Goal: Transaction & Acquisition: Download file/media

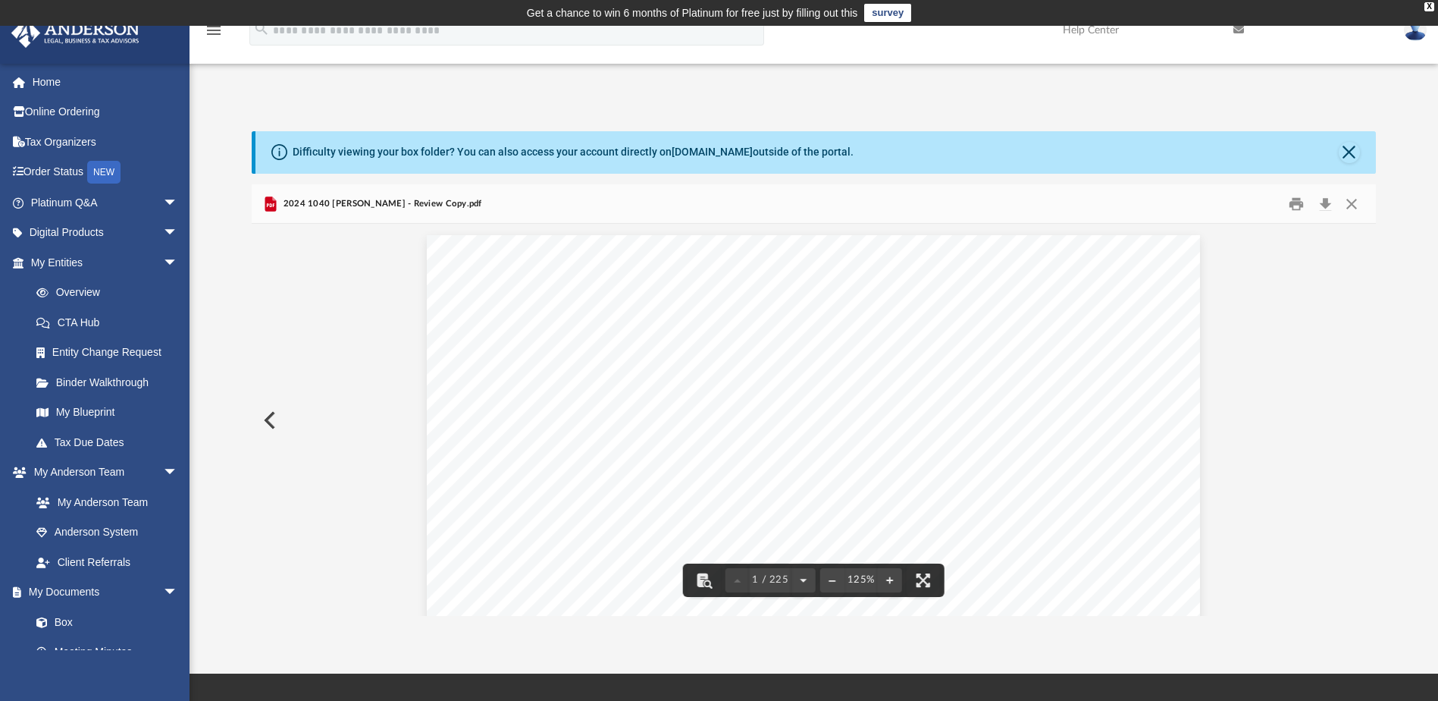
scroll to position [101, 0]
click at [1348, 201] on button "Close" at bounding box center [1351, 204] width 27 height 24
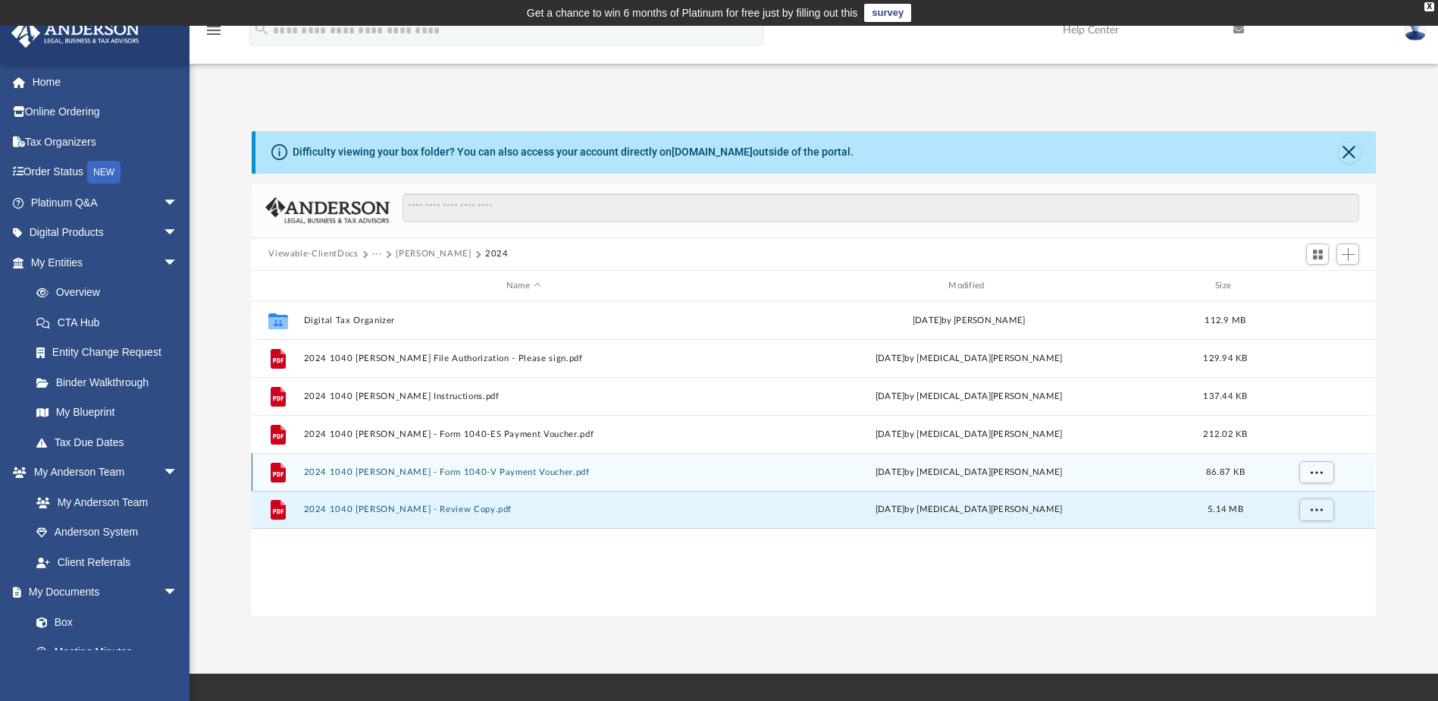
click at [542, 472] on button "2024 1040 [PERSON_NAME] - Form 1040-V Payment Voucher.pdf" at bounding box center [523, 472] width 439 height 10
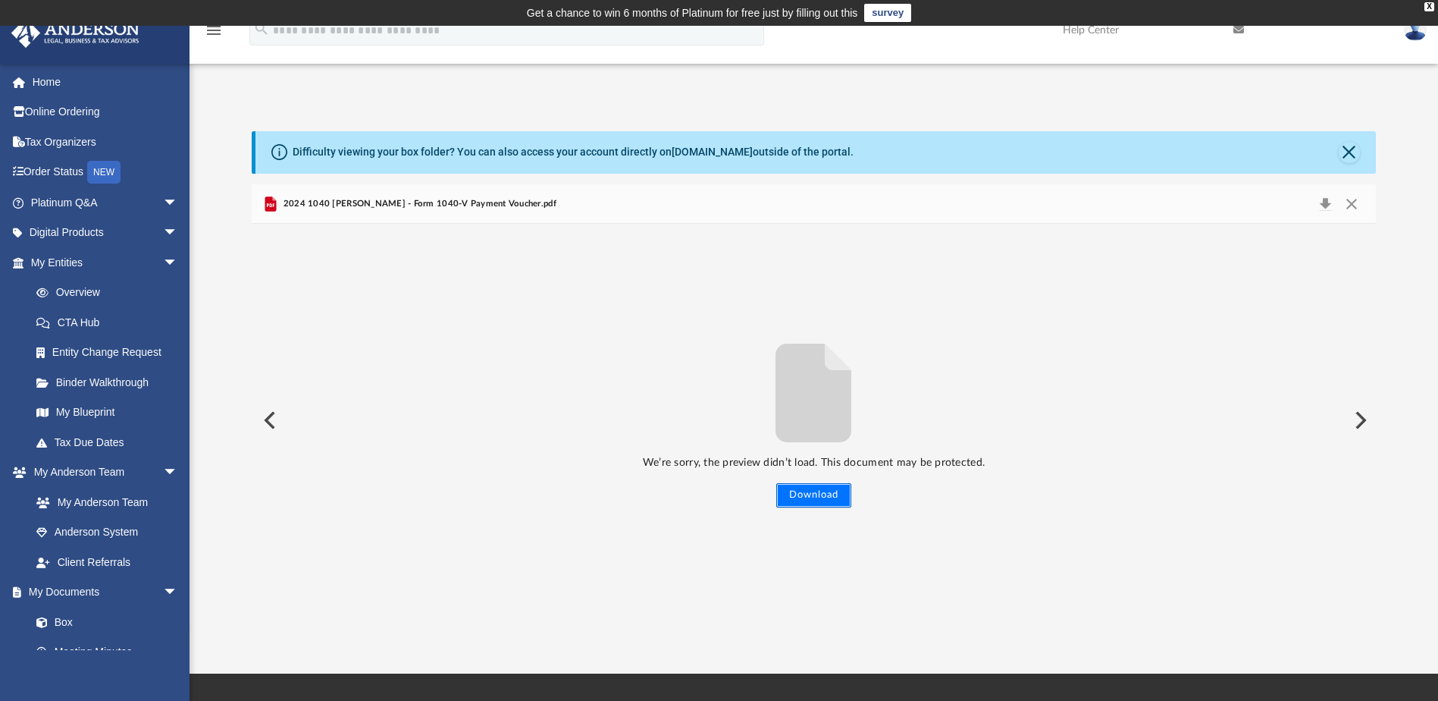
click at [811, 485] on button "Download" at bounding box center [813, 495] width 75 height 24
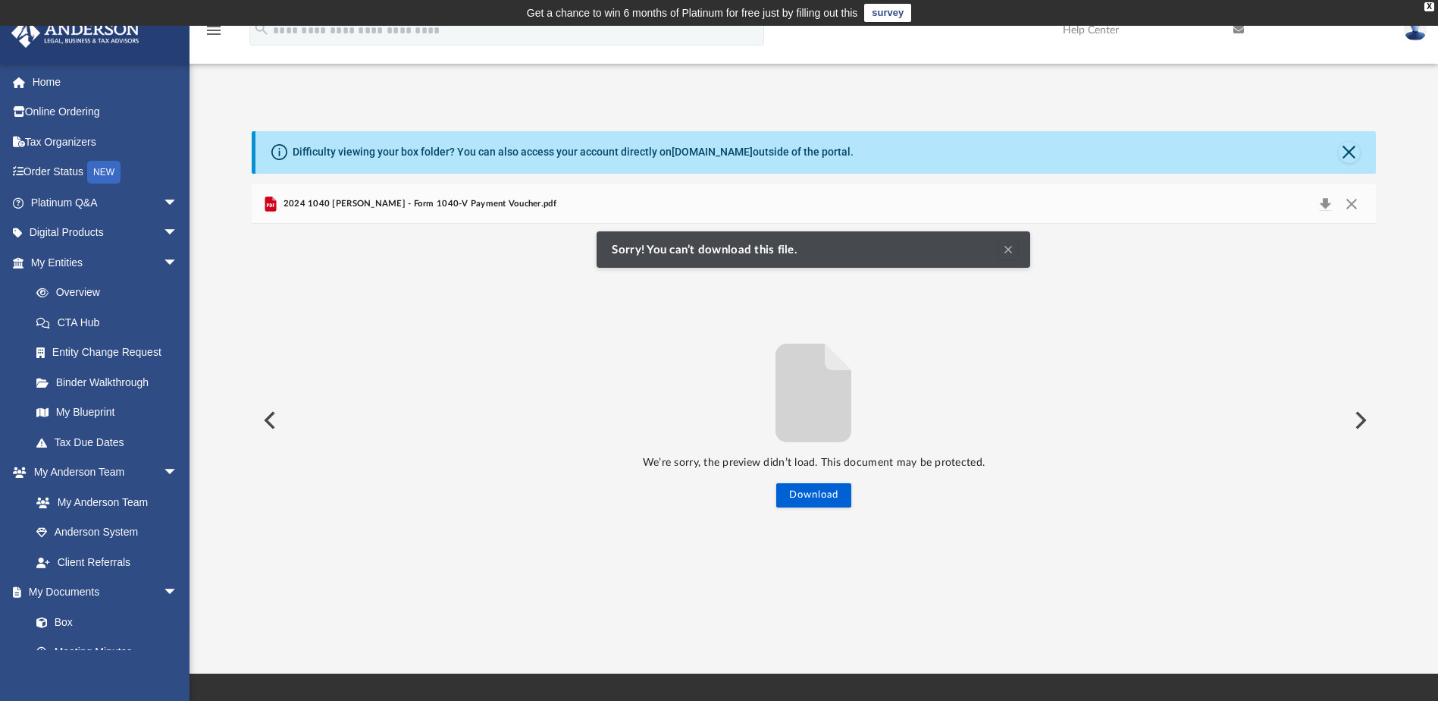
click at [1004, 249] on button "Clear Notification" at bounding box center [1008, 249] width 18 height 18
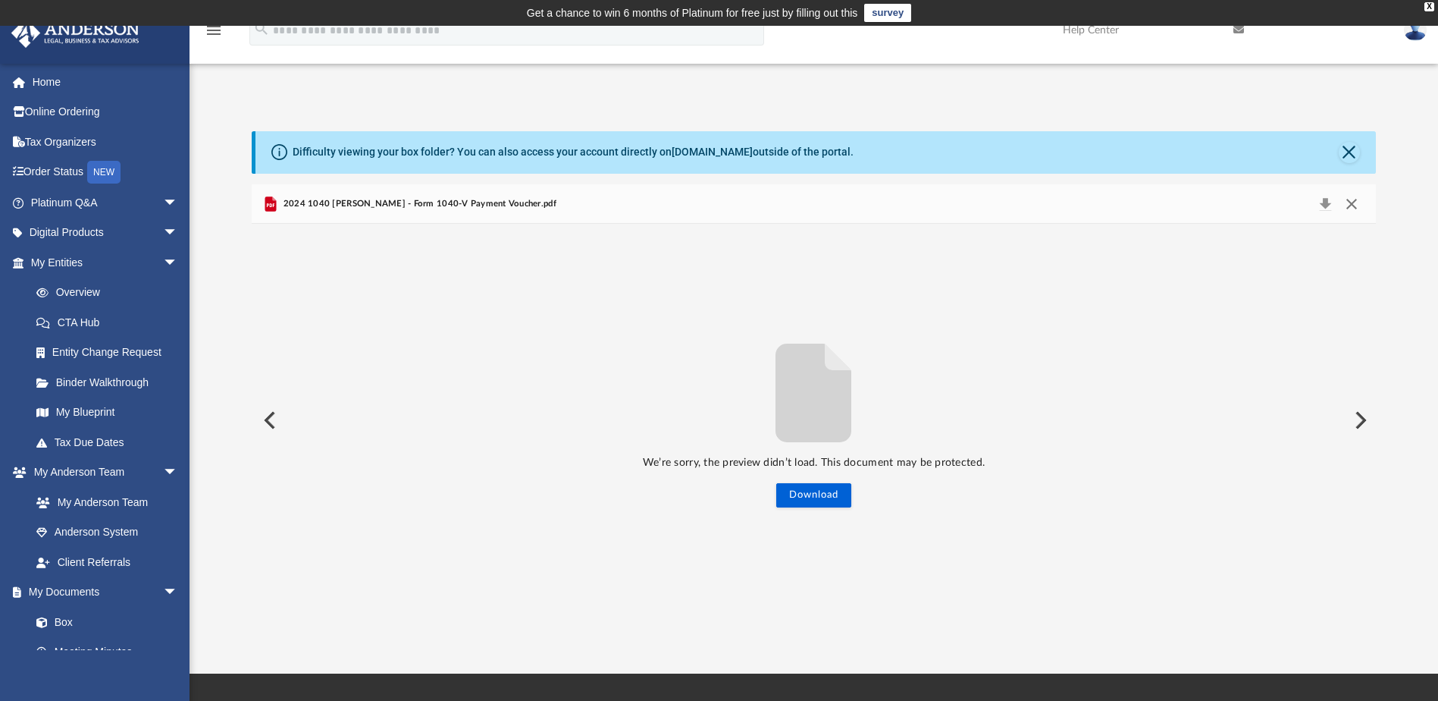
click at [1353, 205] on button "Close" at bounding box center [1351, 203] width 27 height 21
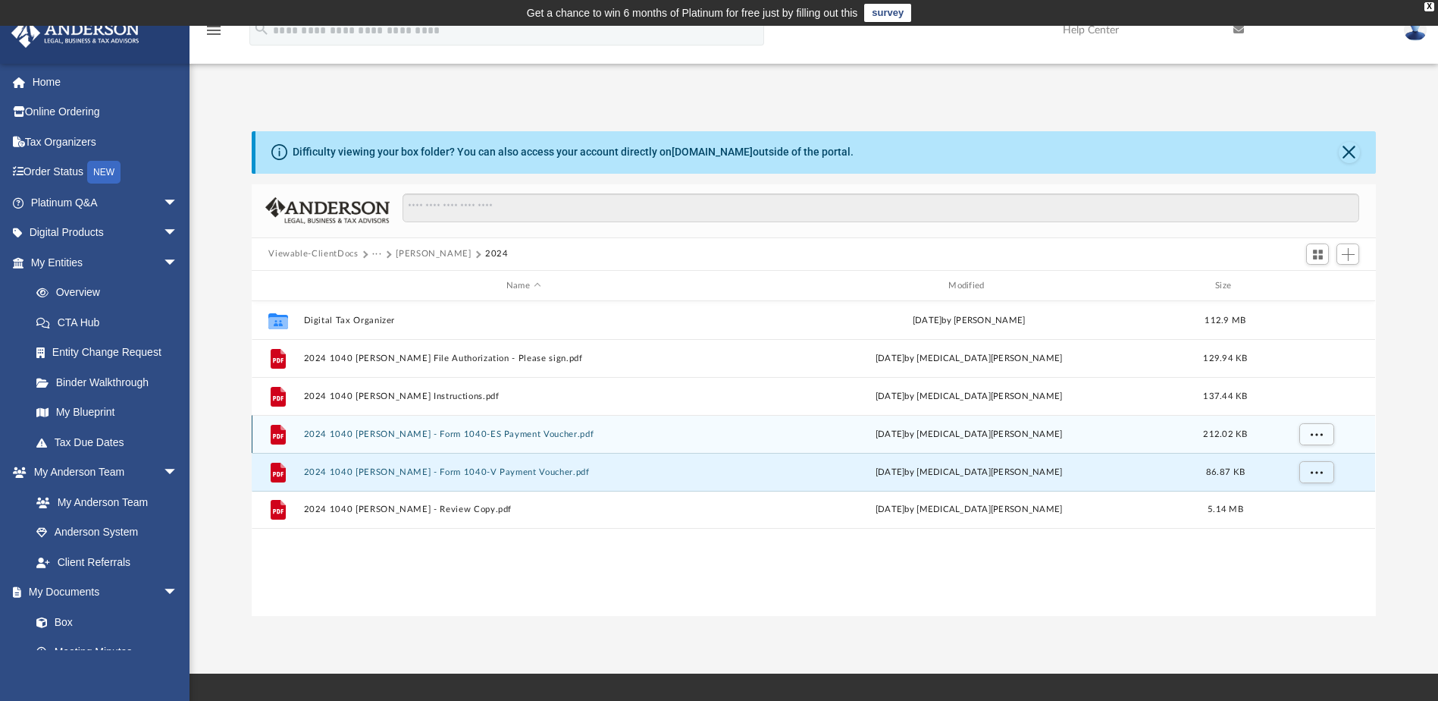
click at [550, 431] on button "2024 1040 [PERSON_NAME] - Form 1040-ES Payment Voucher.pdf" at bounding box center [523, 434] width 439 height 10
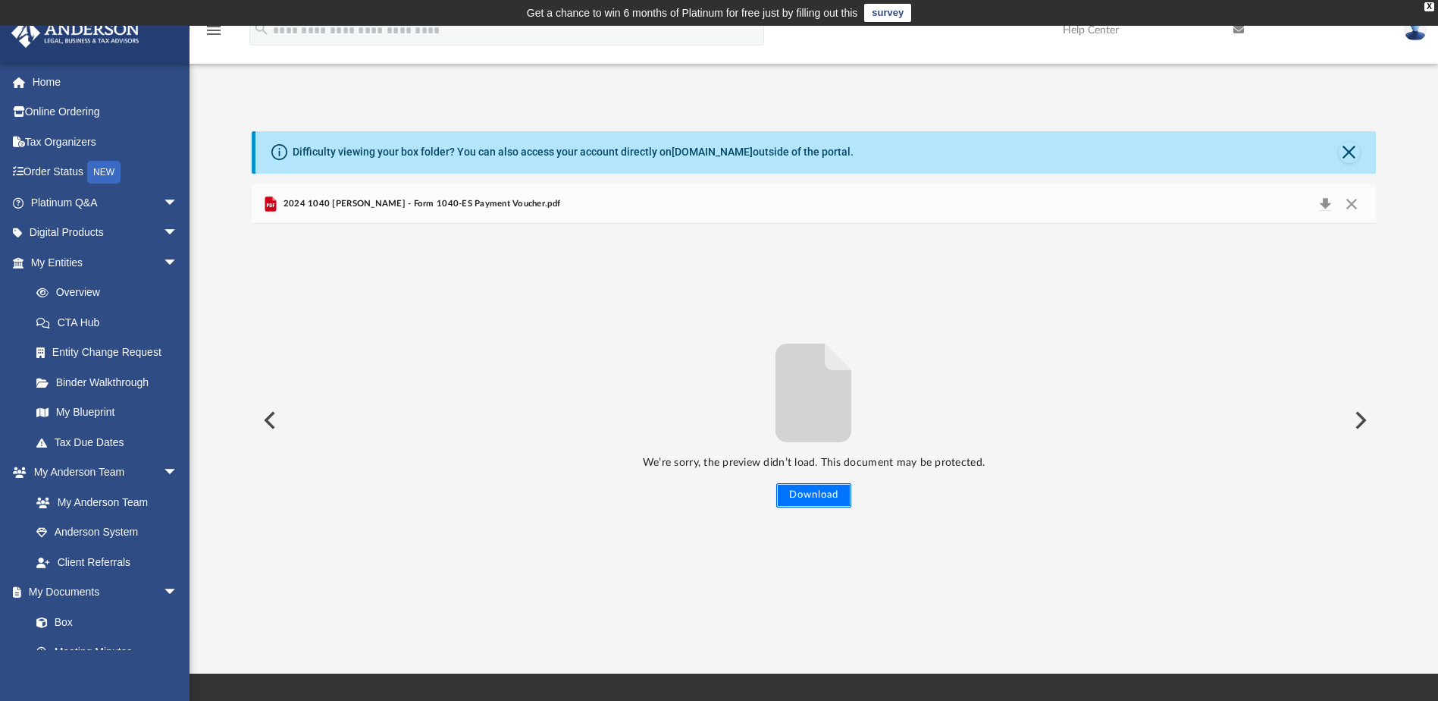
click at [809, 488] on button "Download" at bounding box center [813, 495] width 75 height 24
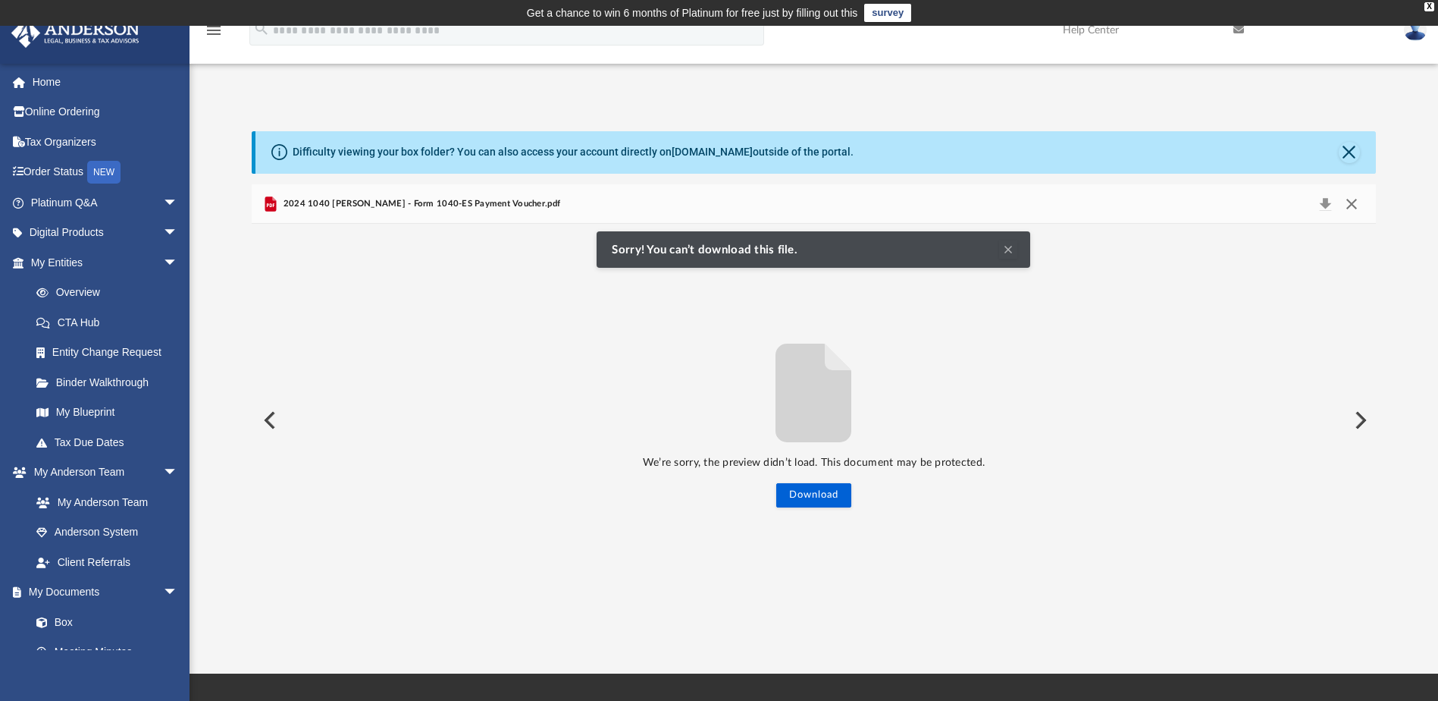
click at [1350, 202] on button "Close" at bounding box center [1351, 203] width 27 height 21
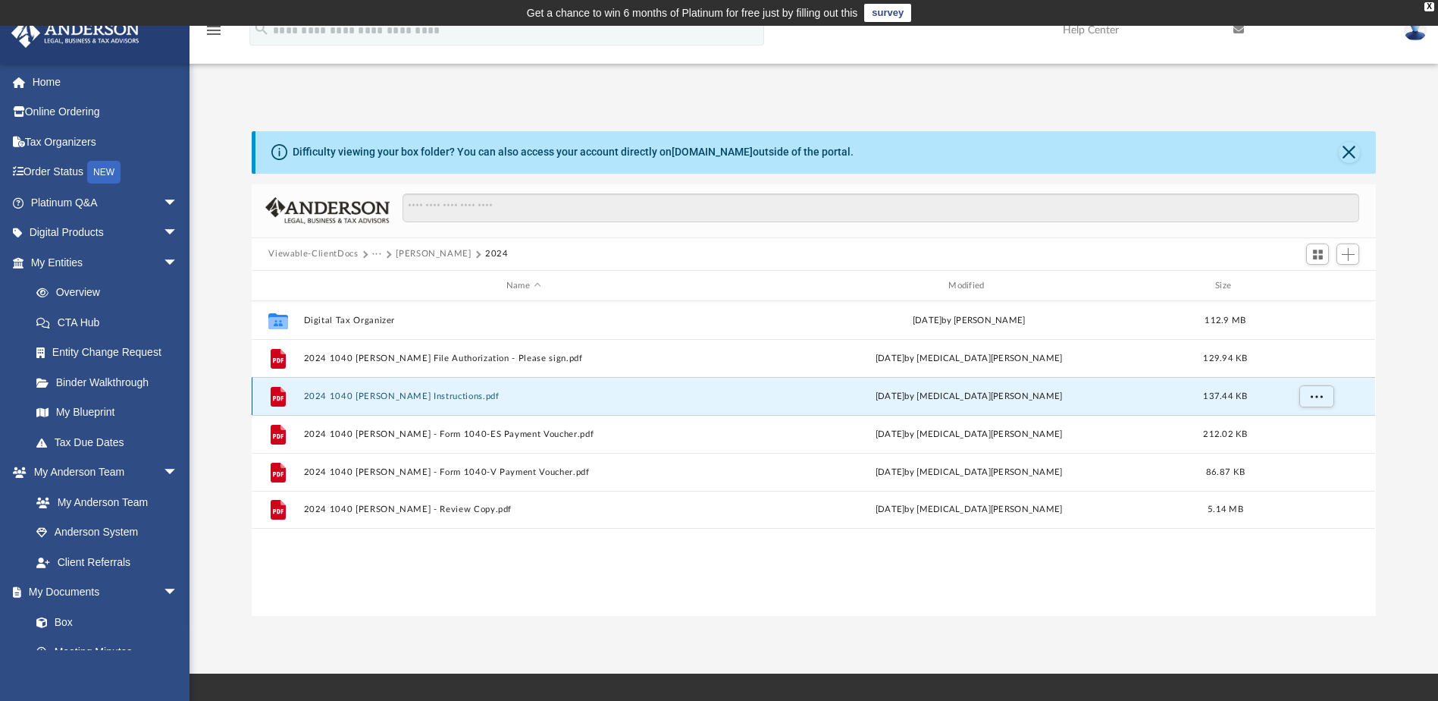
click at [493, 396] on button "2024 1040 [PERSON_NAME] Instructions.pdf" at bounding box center [523, 396] width 439 height 10
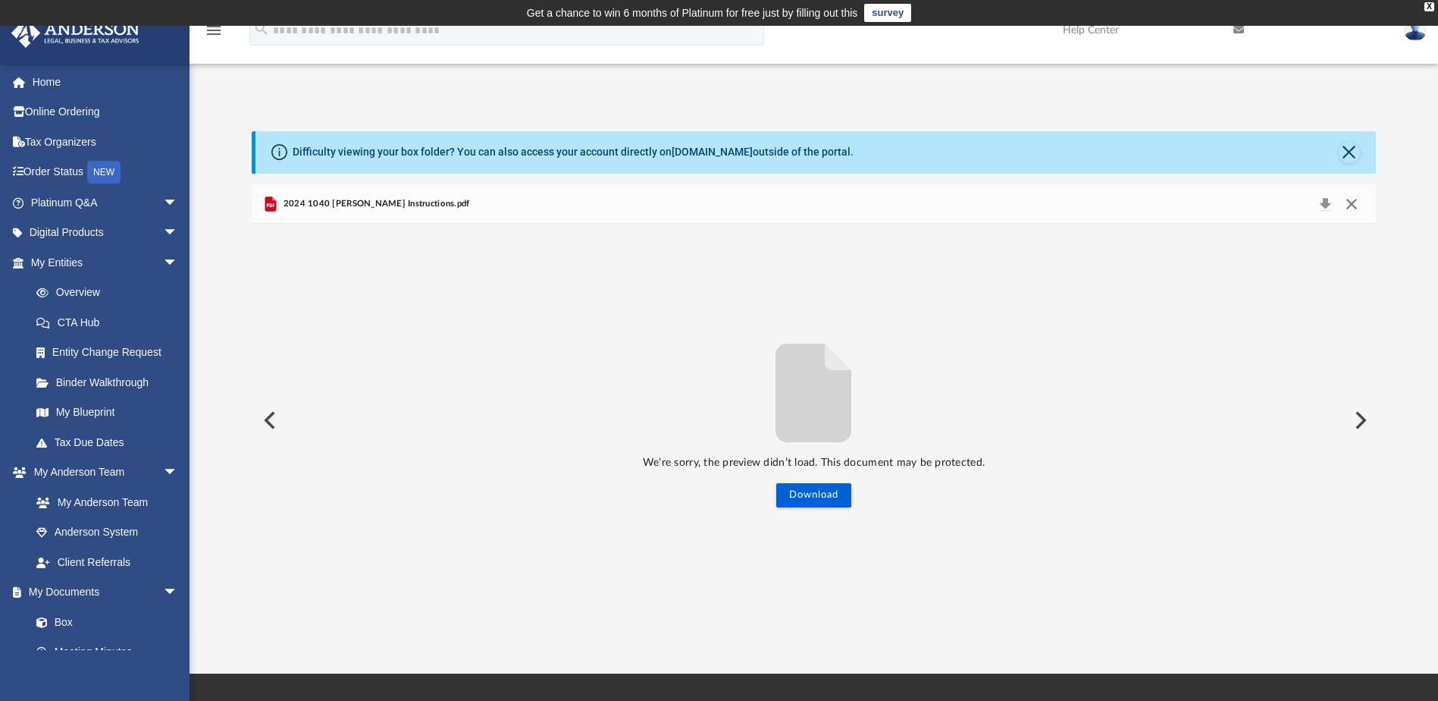
click at [1353, 202] on button "Close" at bounding box center [1351, 203] width 27 height 21
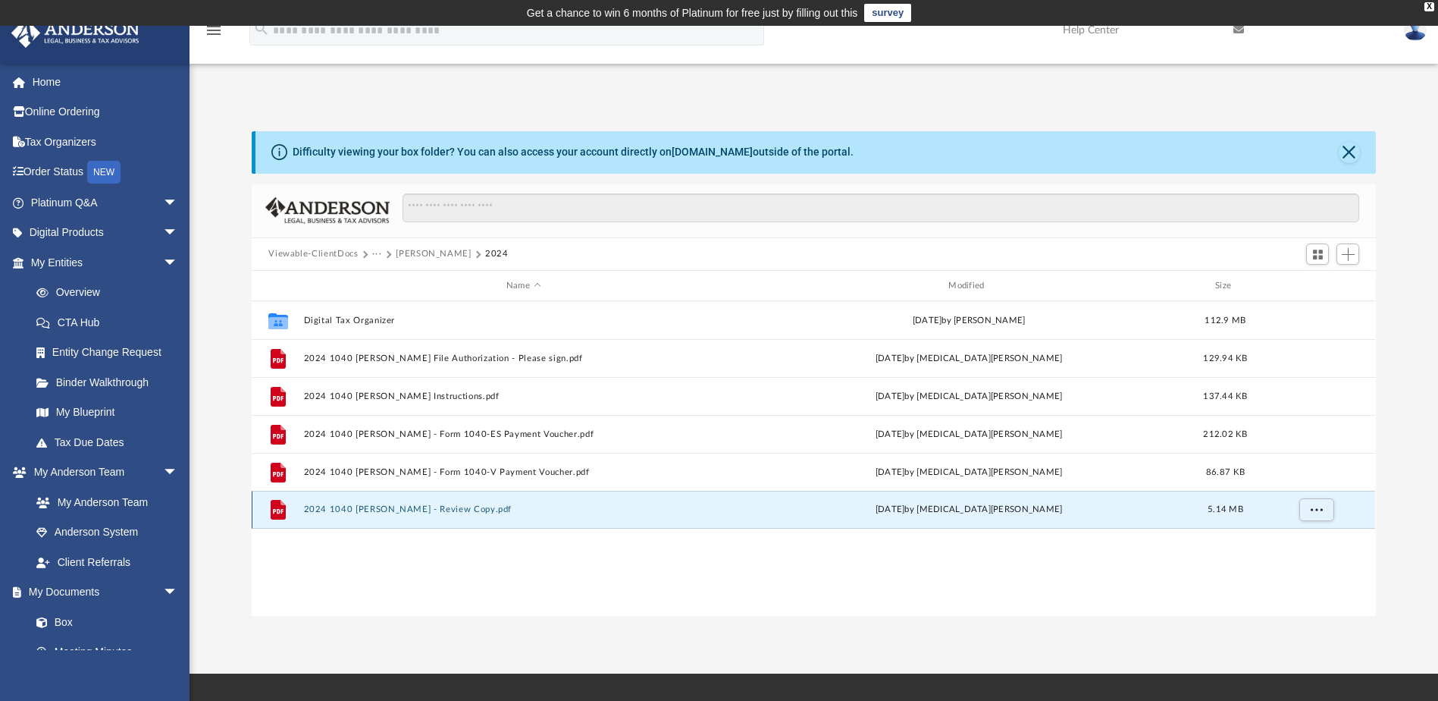
click at [477, 508] on button "2024 1040 [PERSON_NAME] - Review Copy.pdf" at bounding box center [523, 510] width 439 height 10
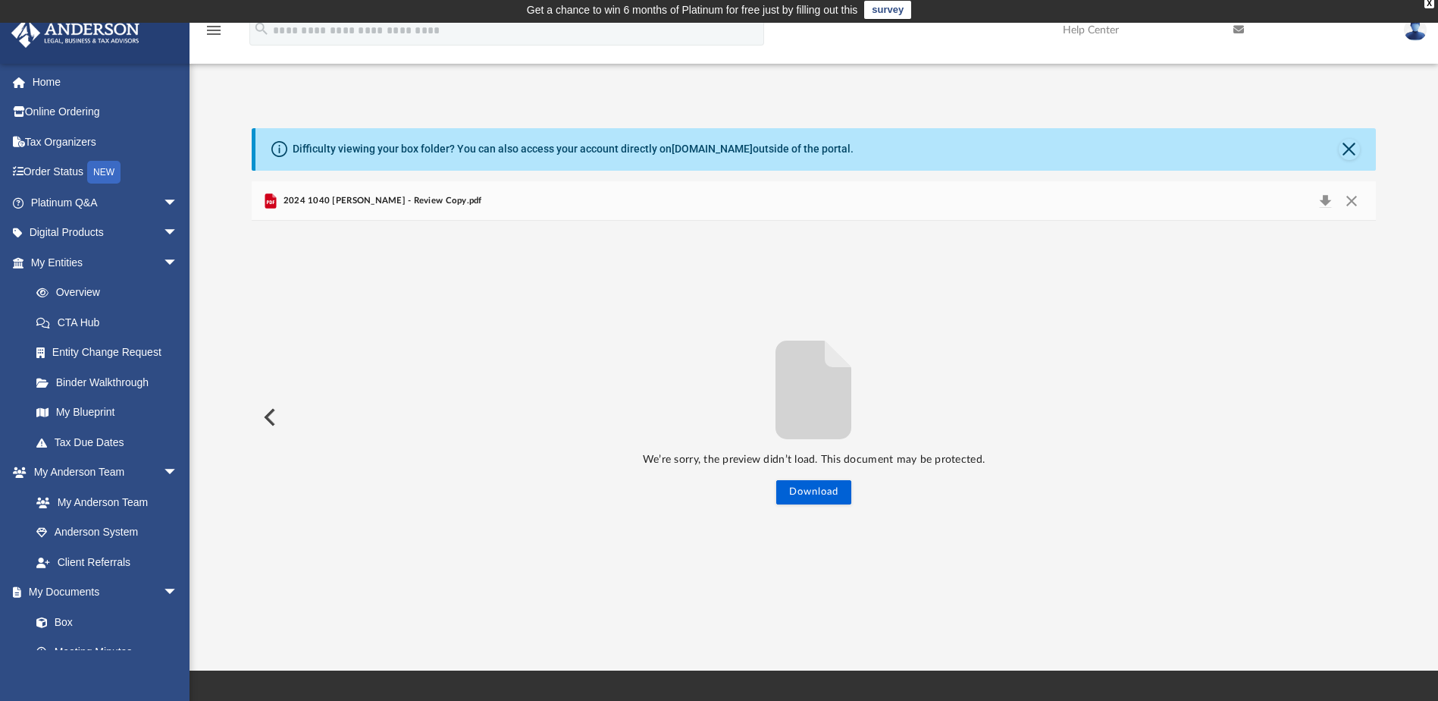
scroll to position [0, 0]
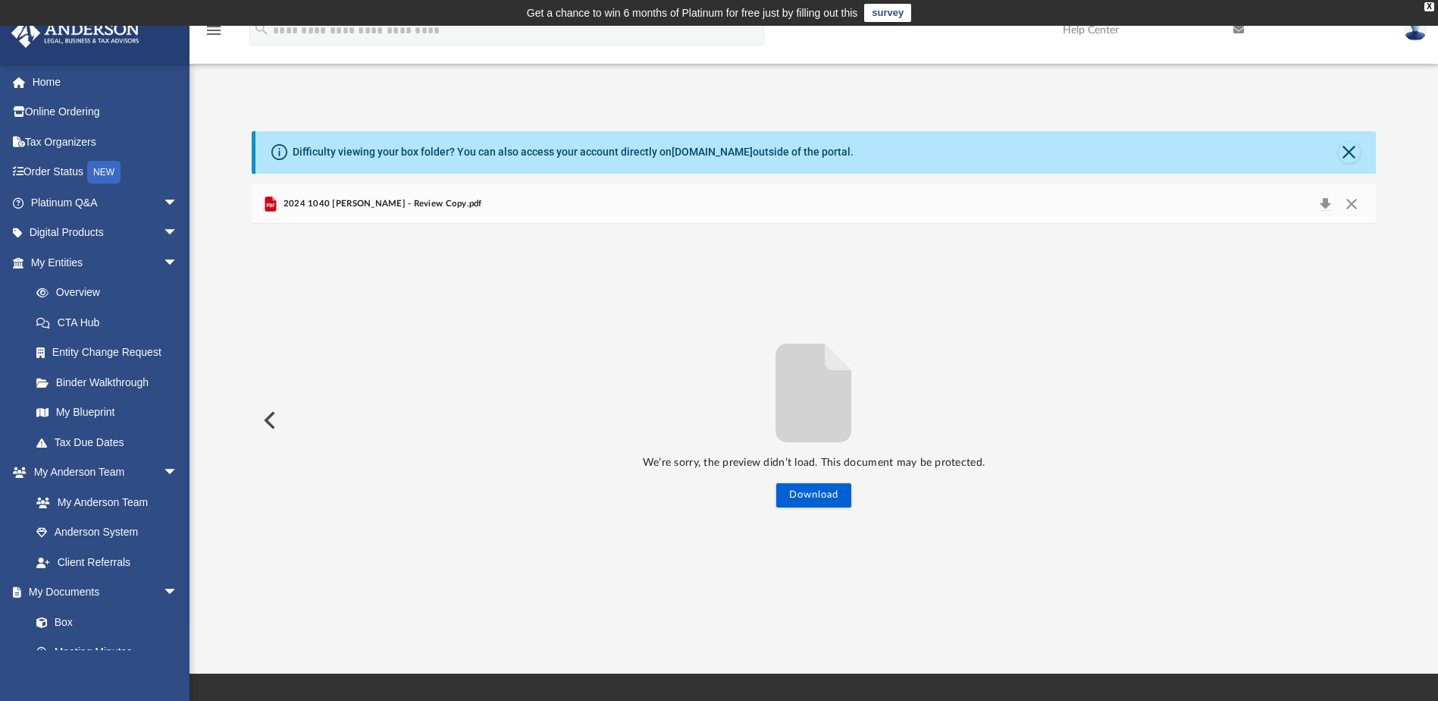
click at [266, 418] on button "Preview" at bounding box center [268, 420] width 33 height 42
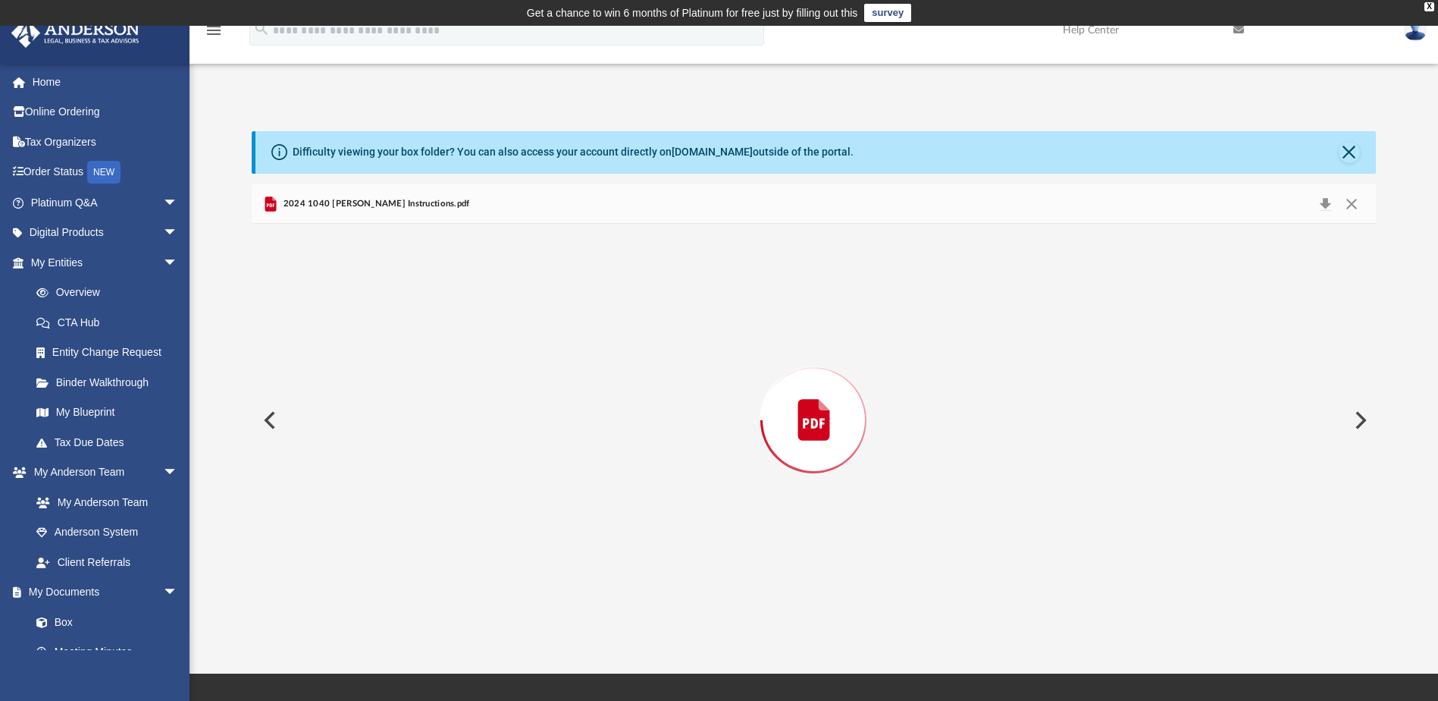
click at [266, 418] on button "Preview" at bounding box center [268, 420] width 33 height 42
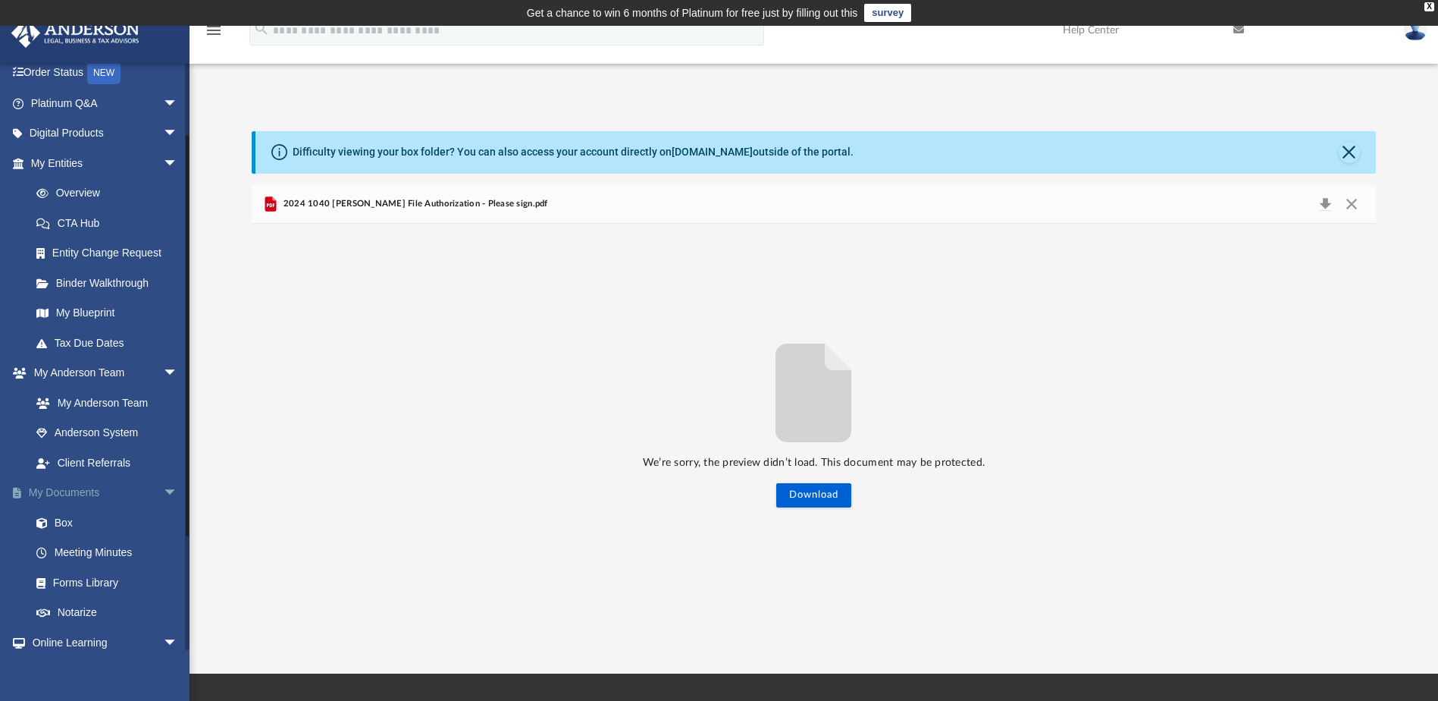
scroll to position [101, 0]
click at [71, 487] on link "My Documents arrow_drop_down" at bounding box center [106, 491] width 190 height 30
click at [58, 519] on link "Box" at bounding box center [111, 521] width 180 height 30
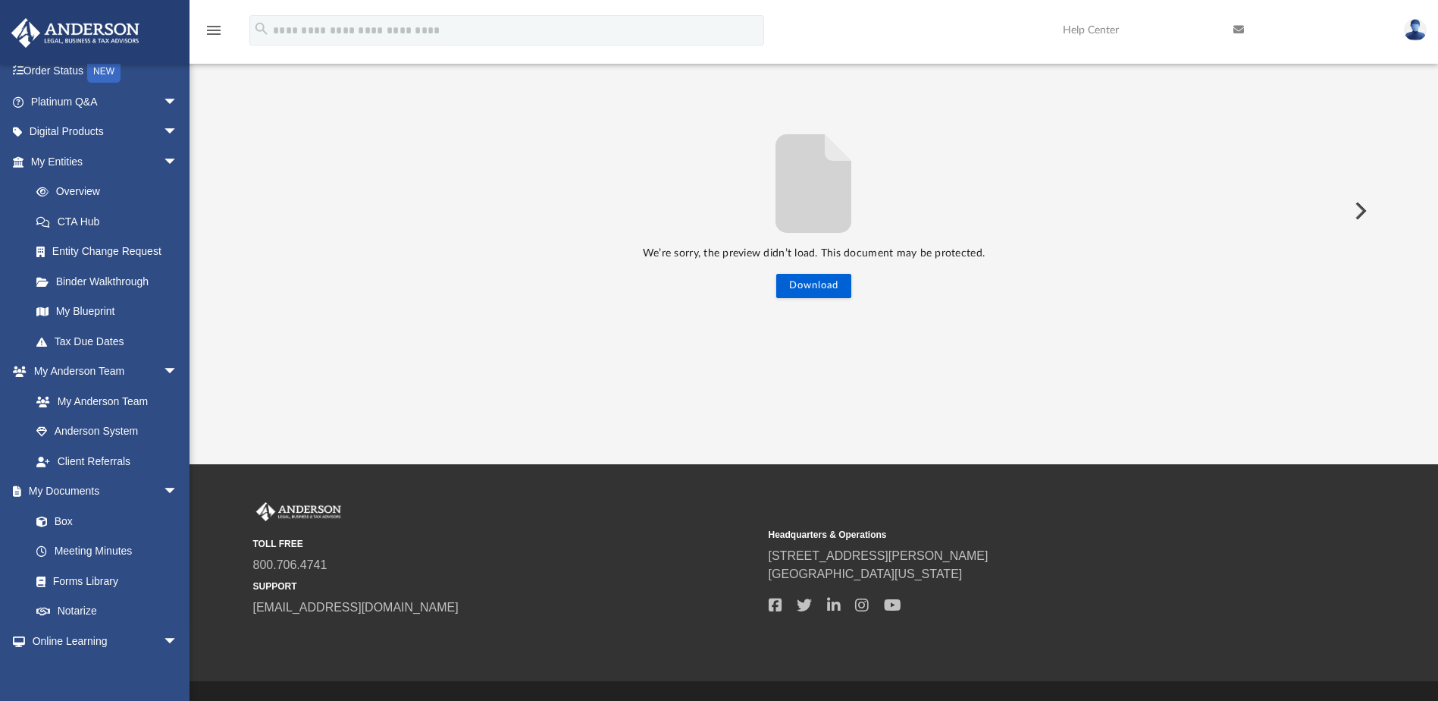
scroll to position [0, 0]
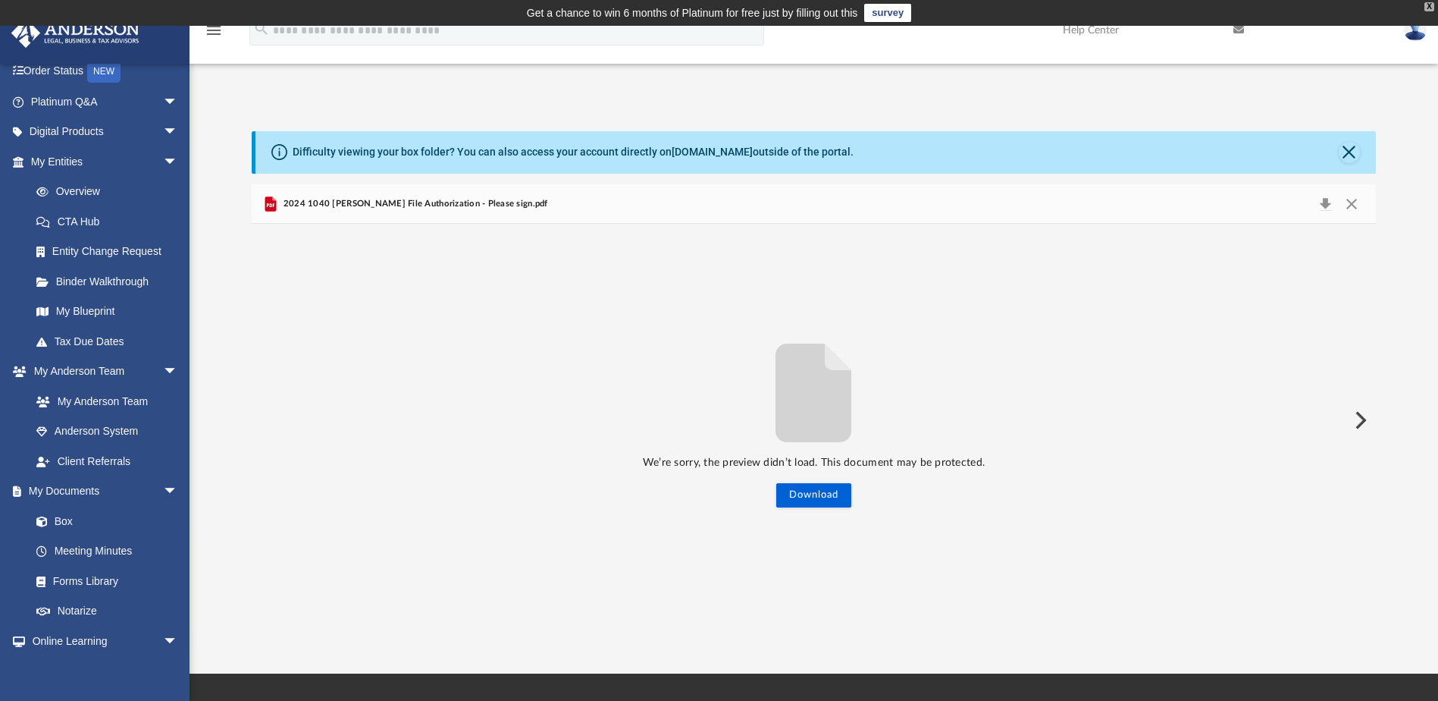
click at [1429, 3] on div "X" at bounding box center [1430, 6] width 10 height 9
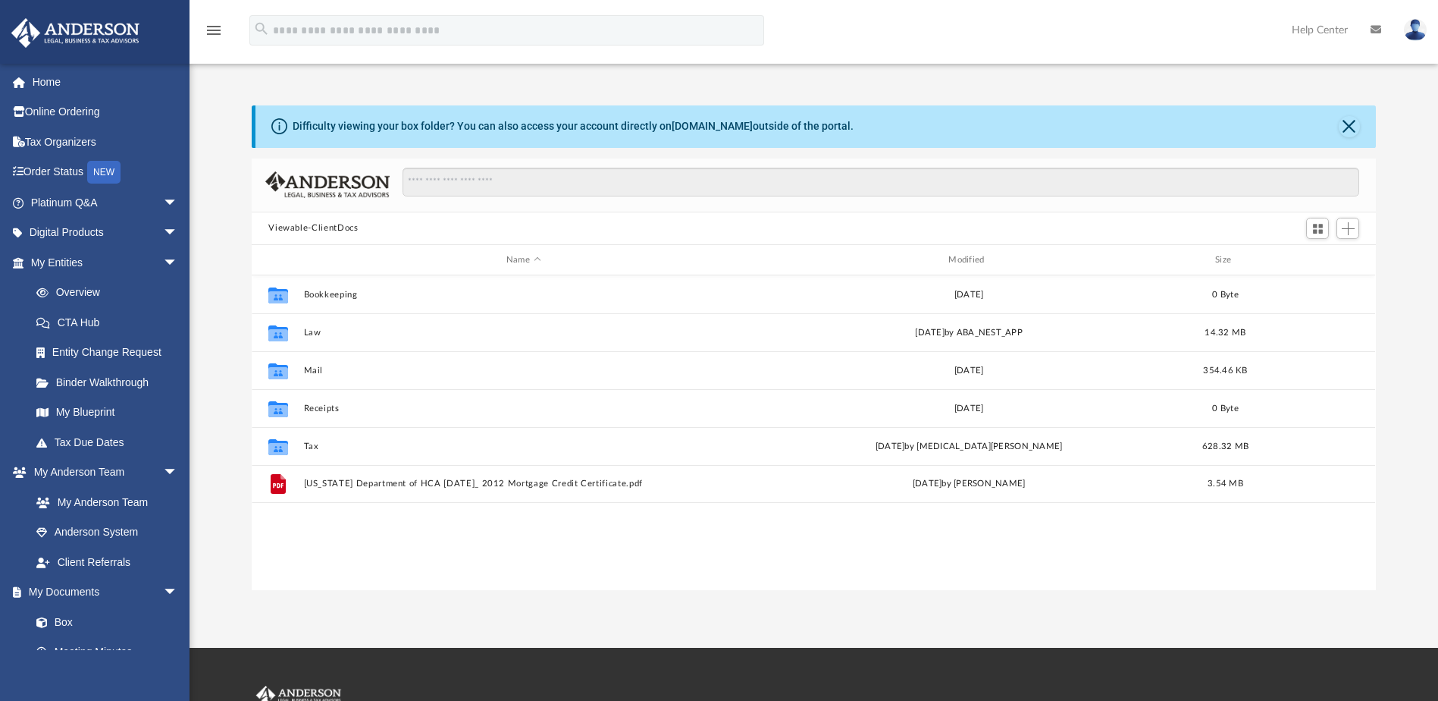
scroll to position [334, 1113]
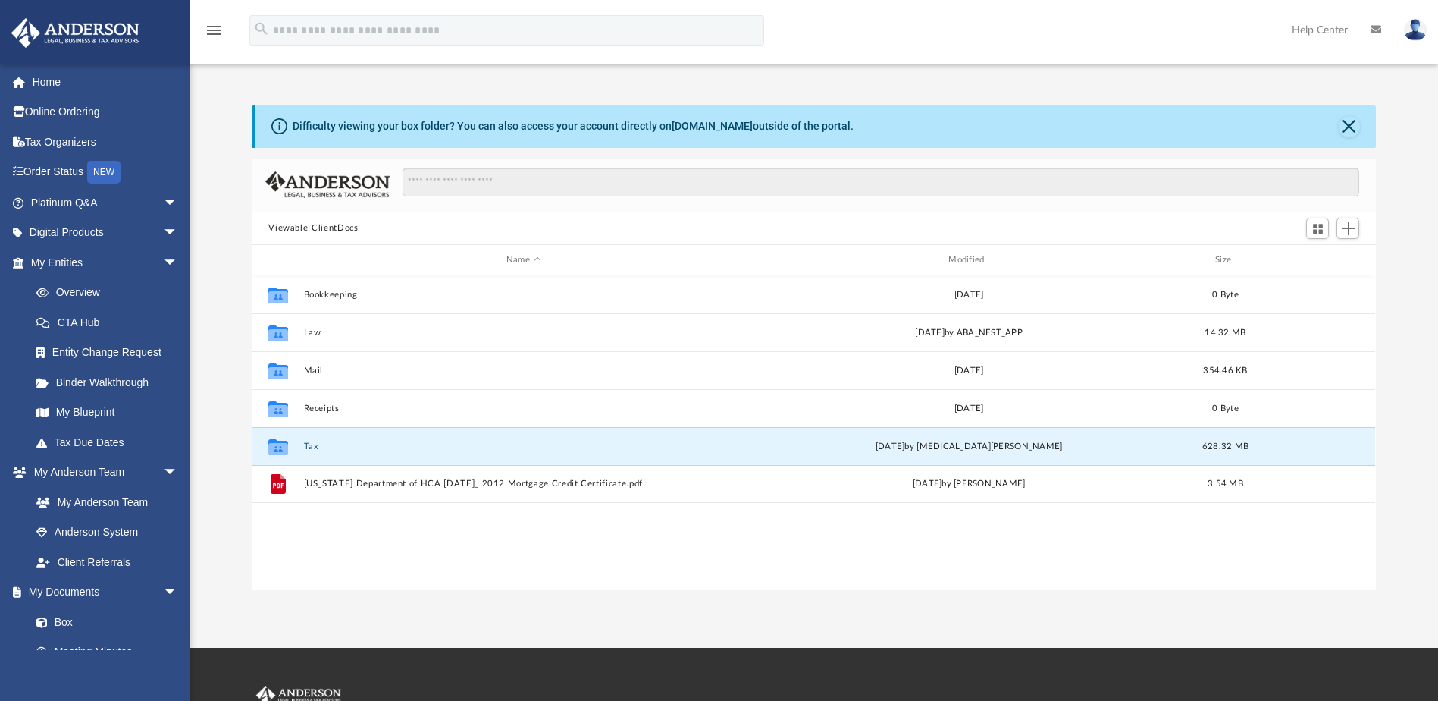
click at [368, 448] on button "Tax" at bounding box center [523, 446] width 439 height 10
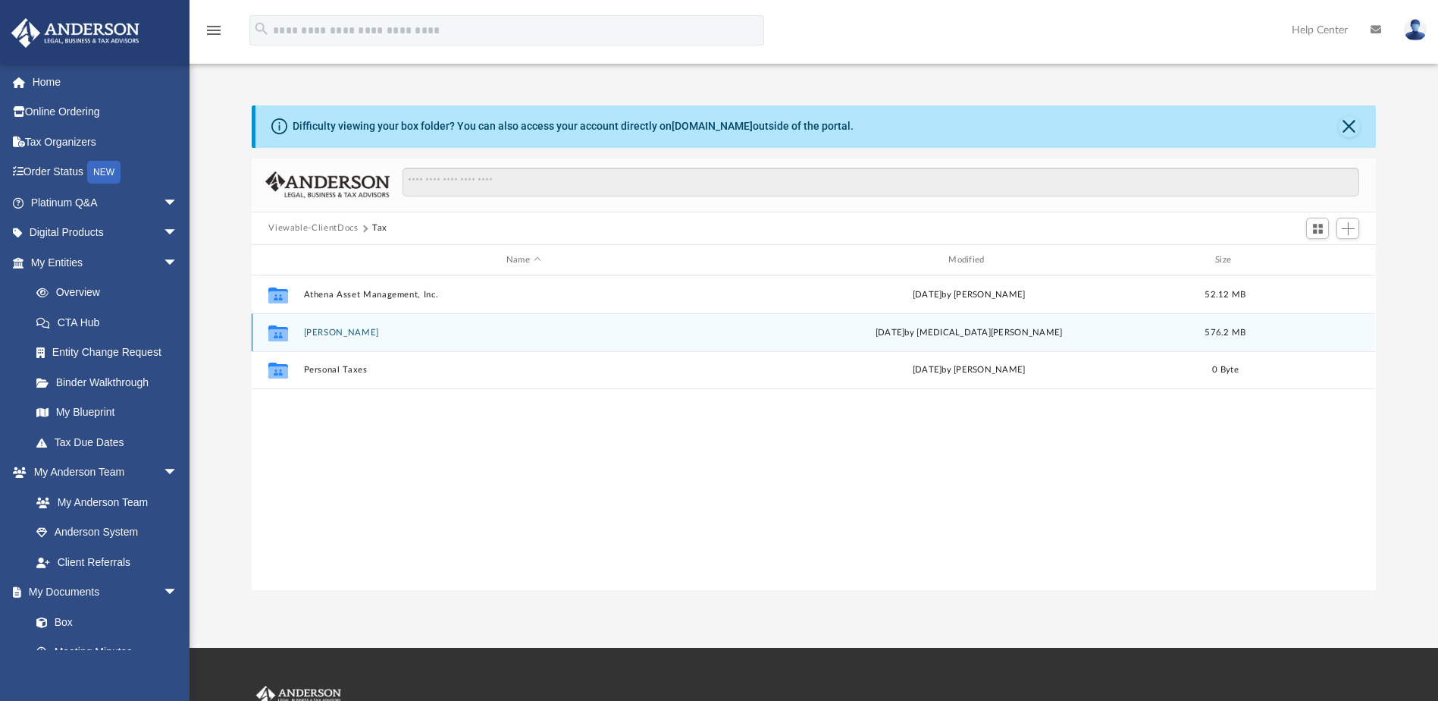
click at [402, 333] on button "[PERSON_NAME]" at bounding box center [523, 333] width 439 height 10
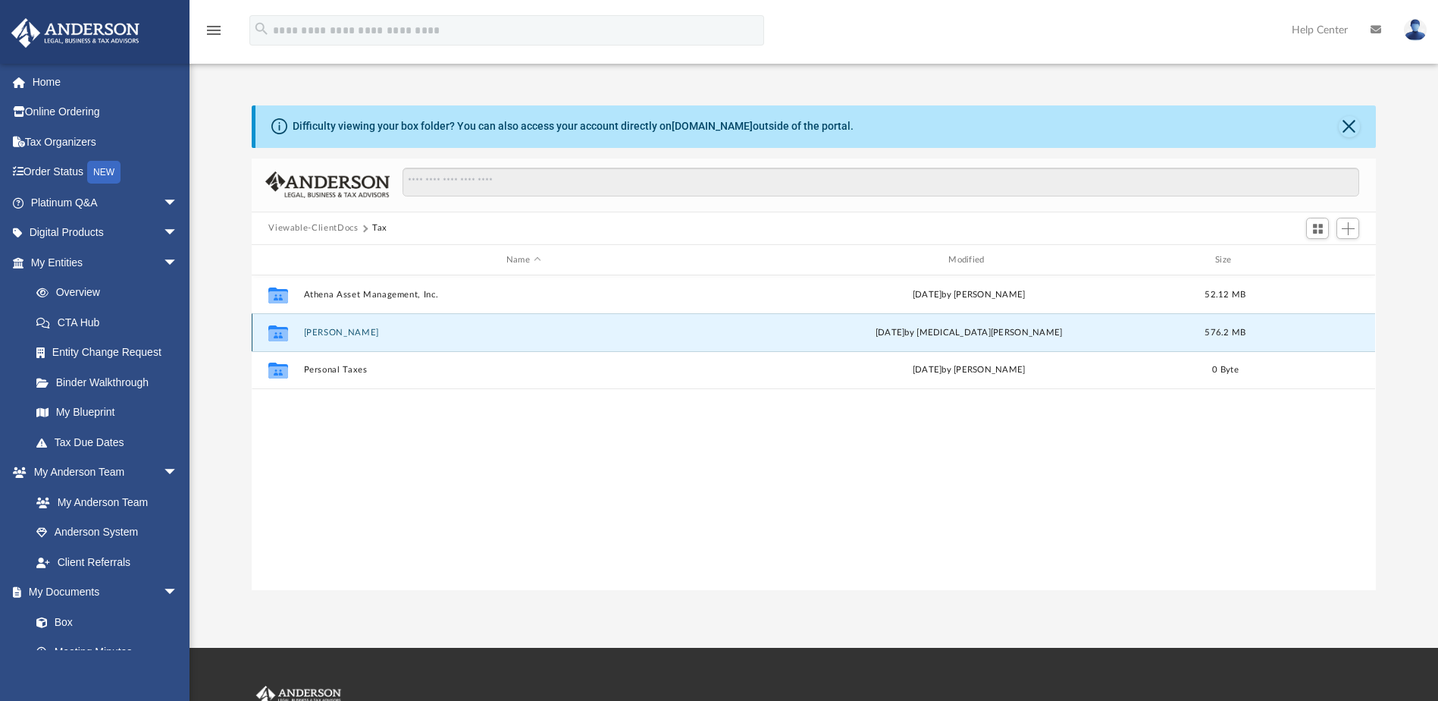
click at [402, 333] on button "[PERSON_NAME]" at bounding box center [523, 333] width 439 height 10
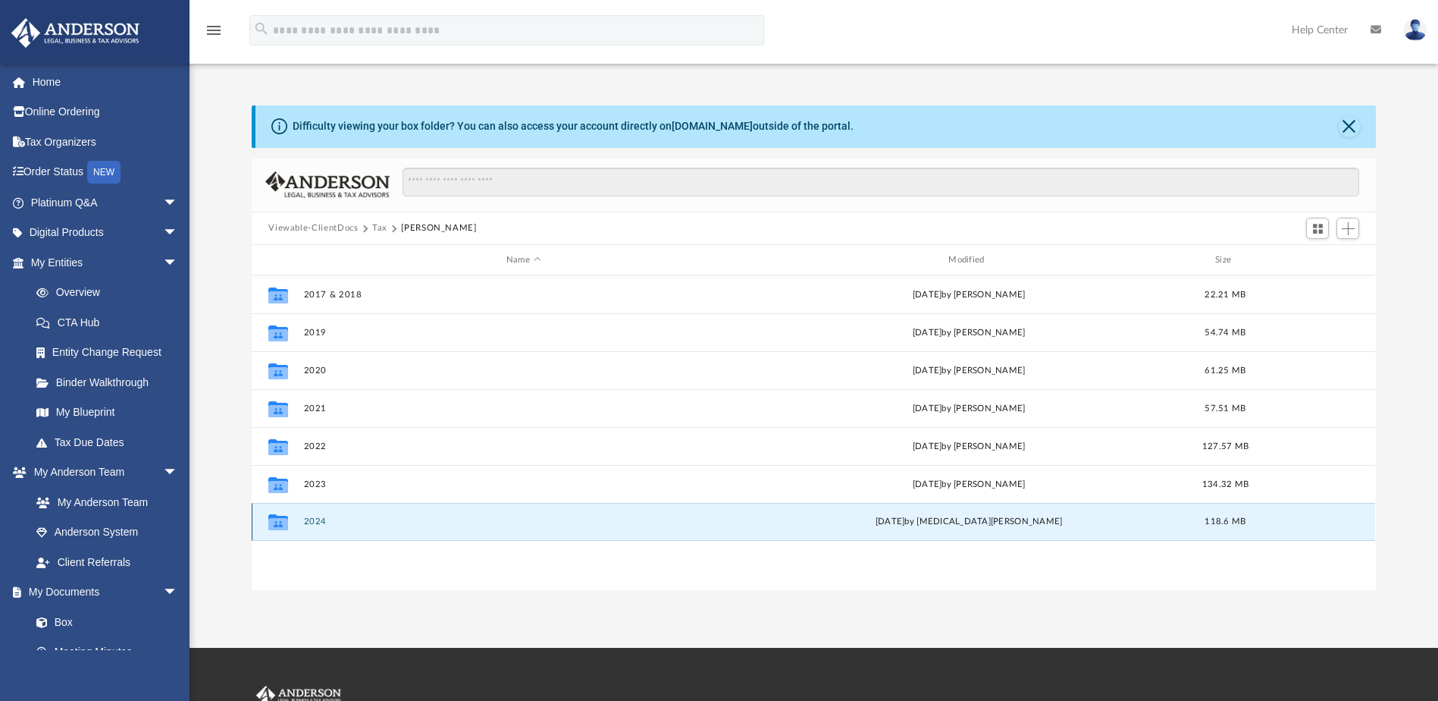
click at [396, 519] on button "2024" at bounding box center [523, 522] width 439 height 10
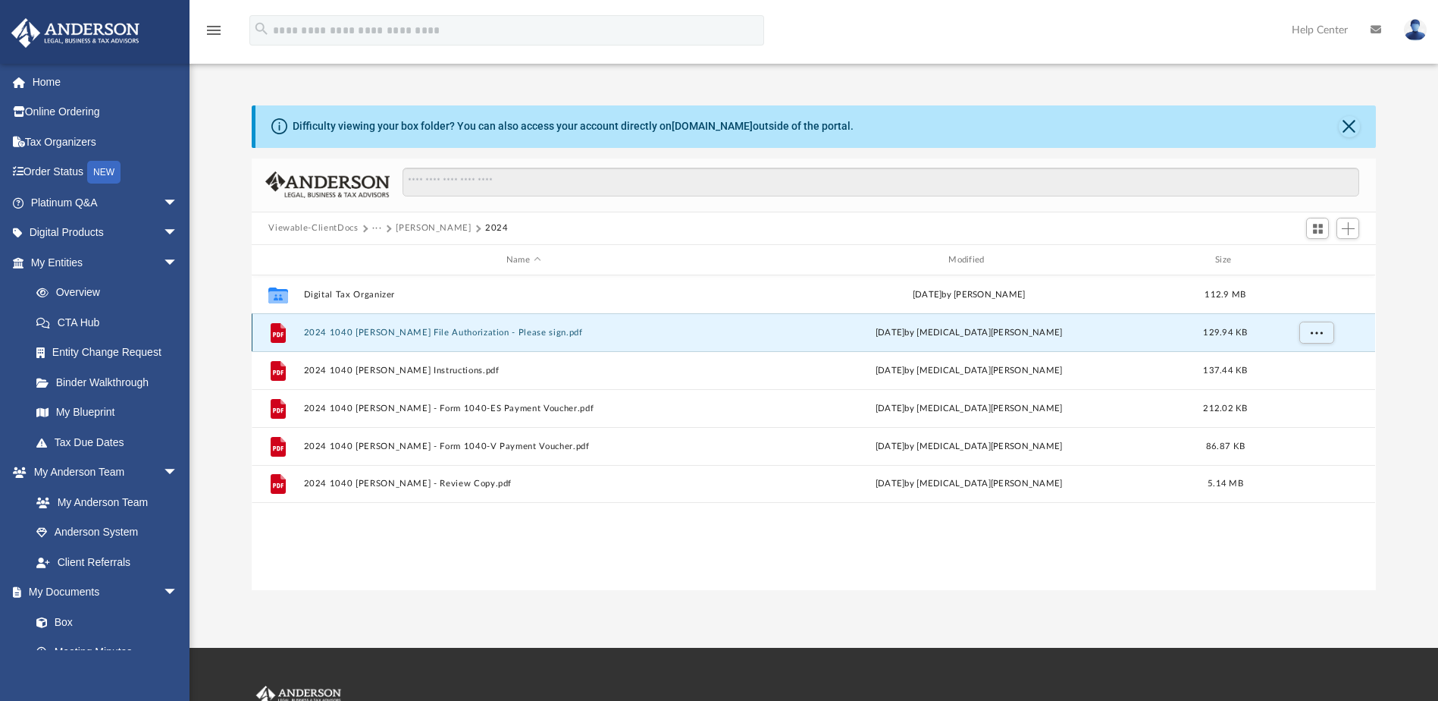
click at [493, 331] on button "2024 1040 [PERSON_NAME] File Authorization - Please sign.pdf" at bounding box center [523, 333] width 439 height 10
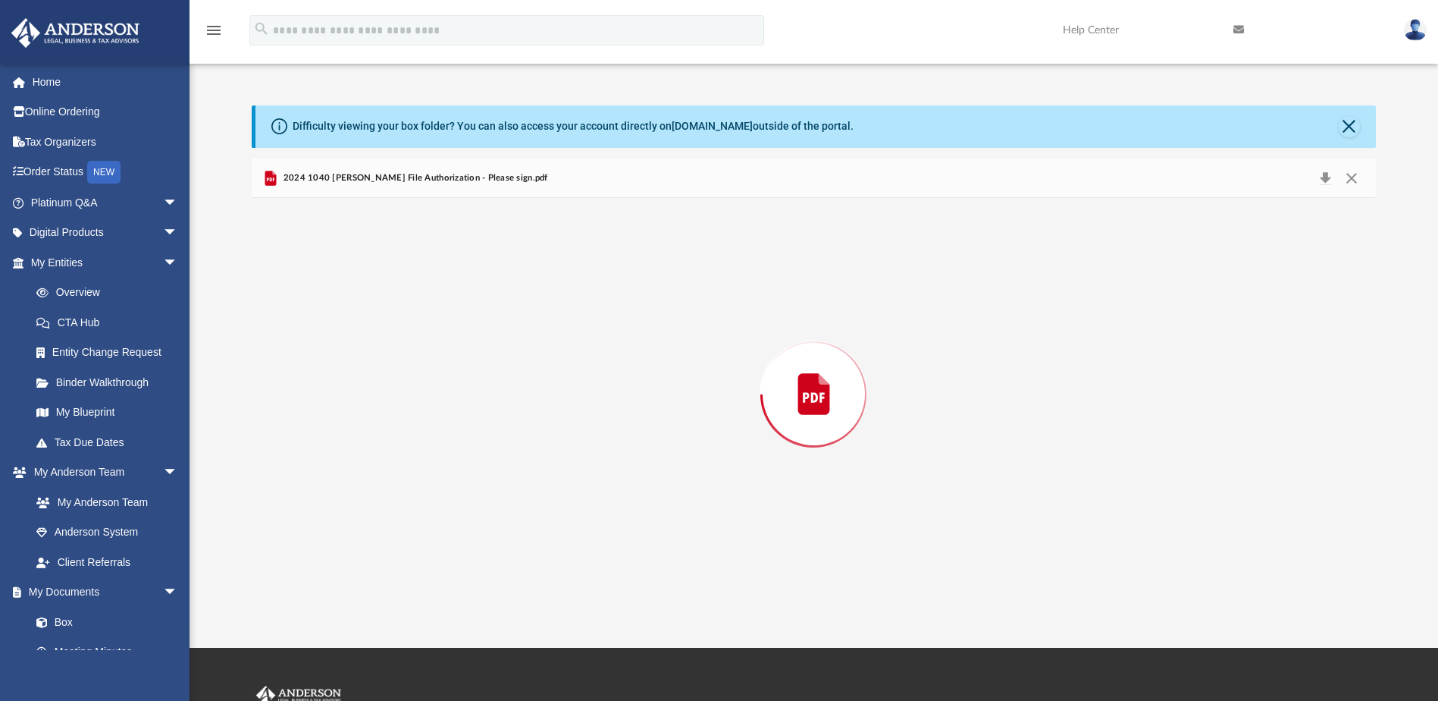
click at [493, 331] on div "Preview" at bounding box center [814, 393] width 1124 height 391
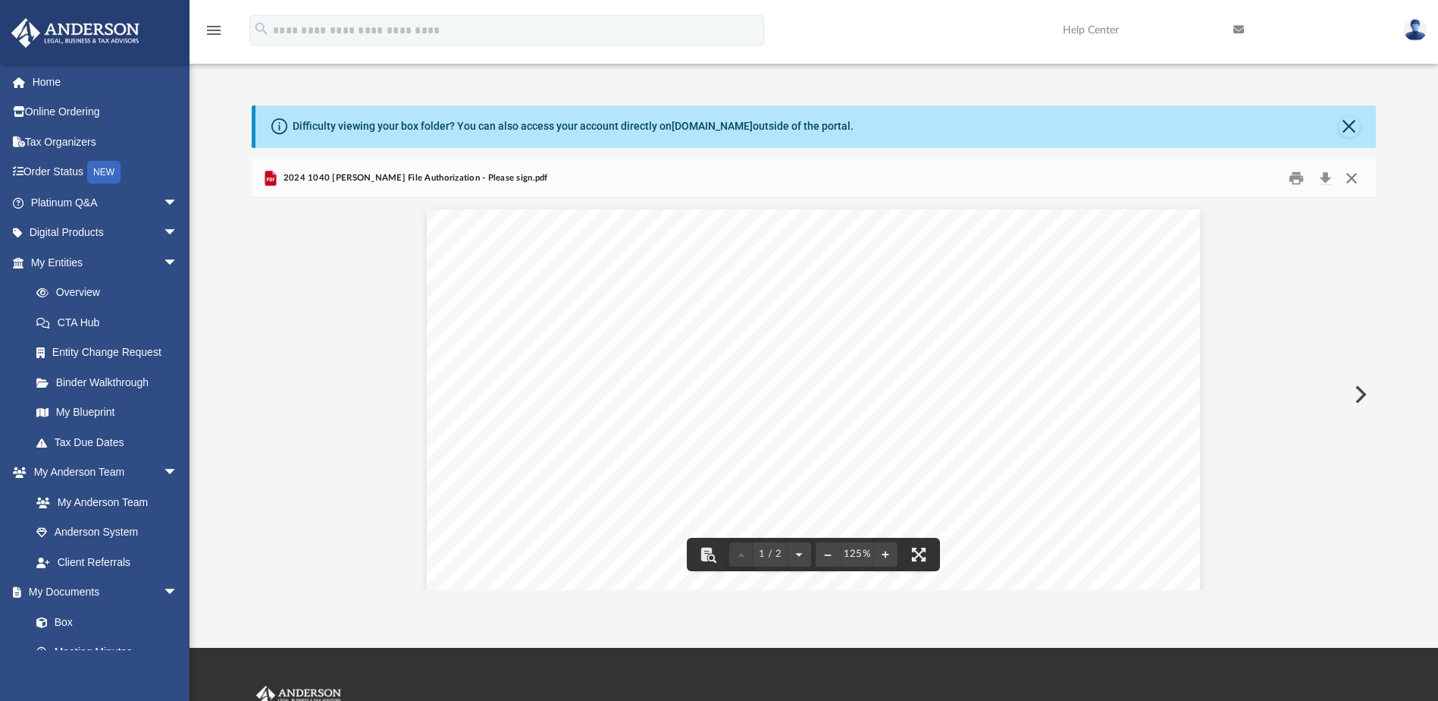
click at [1353, 174] on button "Close" at bounding box center [1351, 178] width 27 height 24
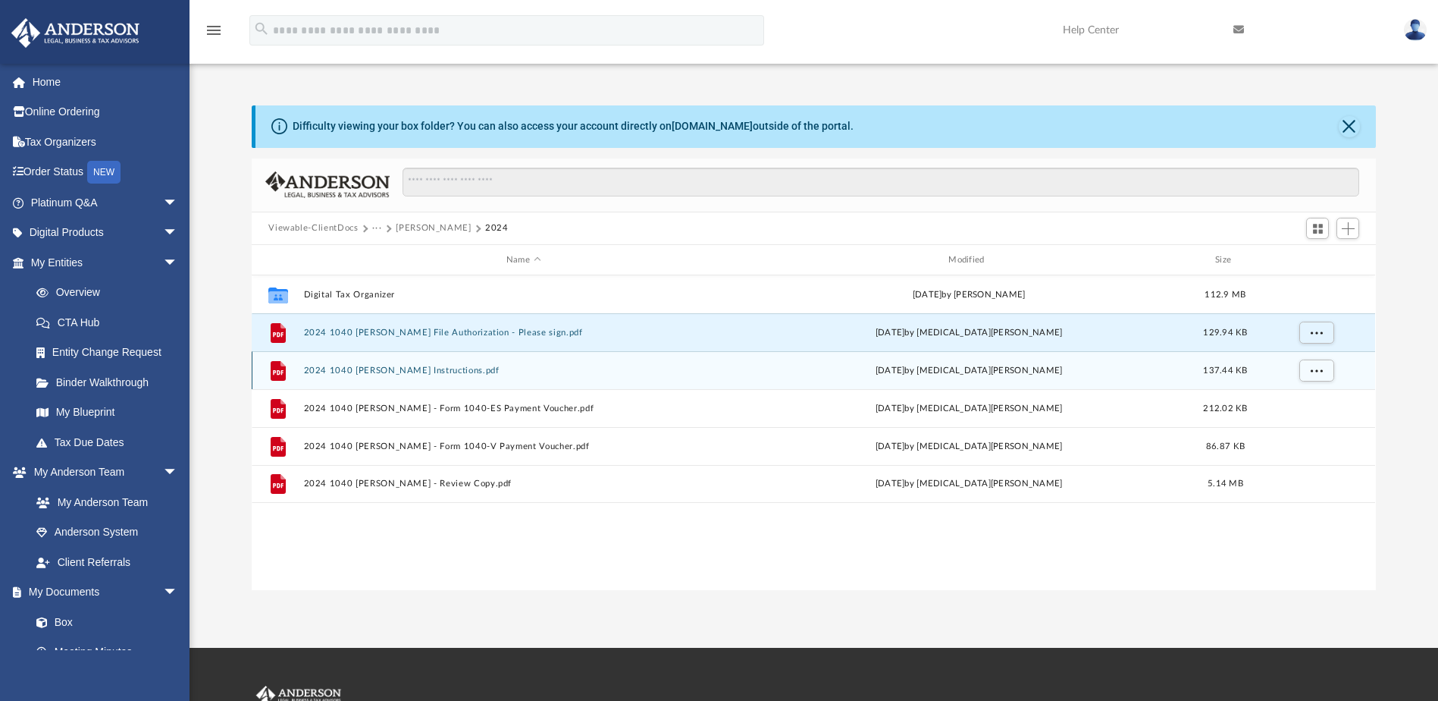
click at [513, 365] on button "2024 1040 [PERSON_NAME] Instructions.pdf" at bounding box center [523, 370] width 439 height 10
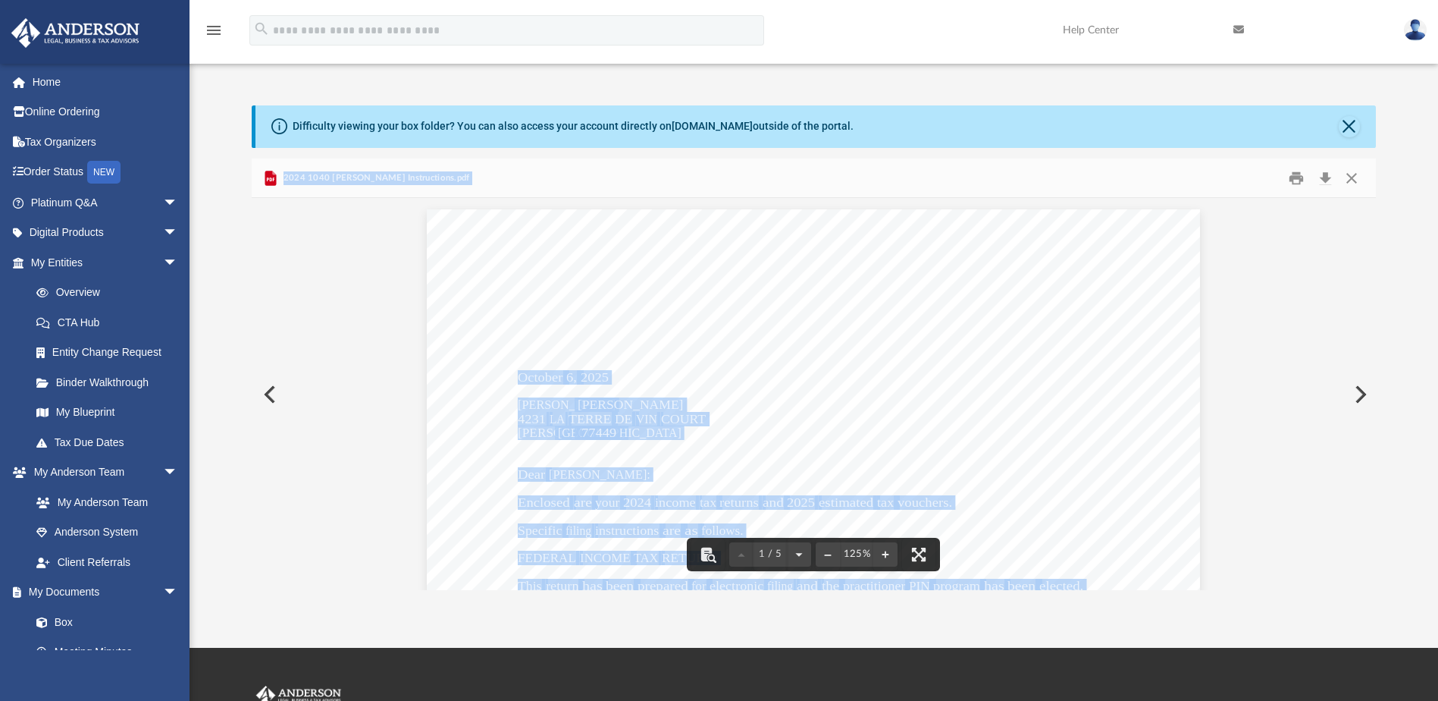
click at [800, 377] on div "[DATE] [PERSON_NAME] [STREET_ADDRESS] Dear [PERSON_NAME]: Enclosed are your 202…" at bounding box center [813, 709] width 773 height 1001
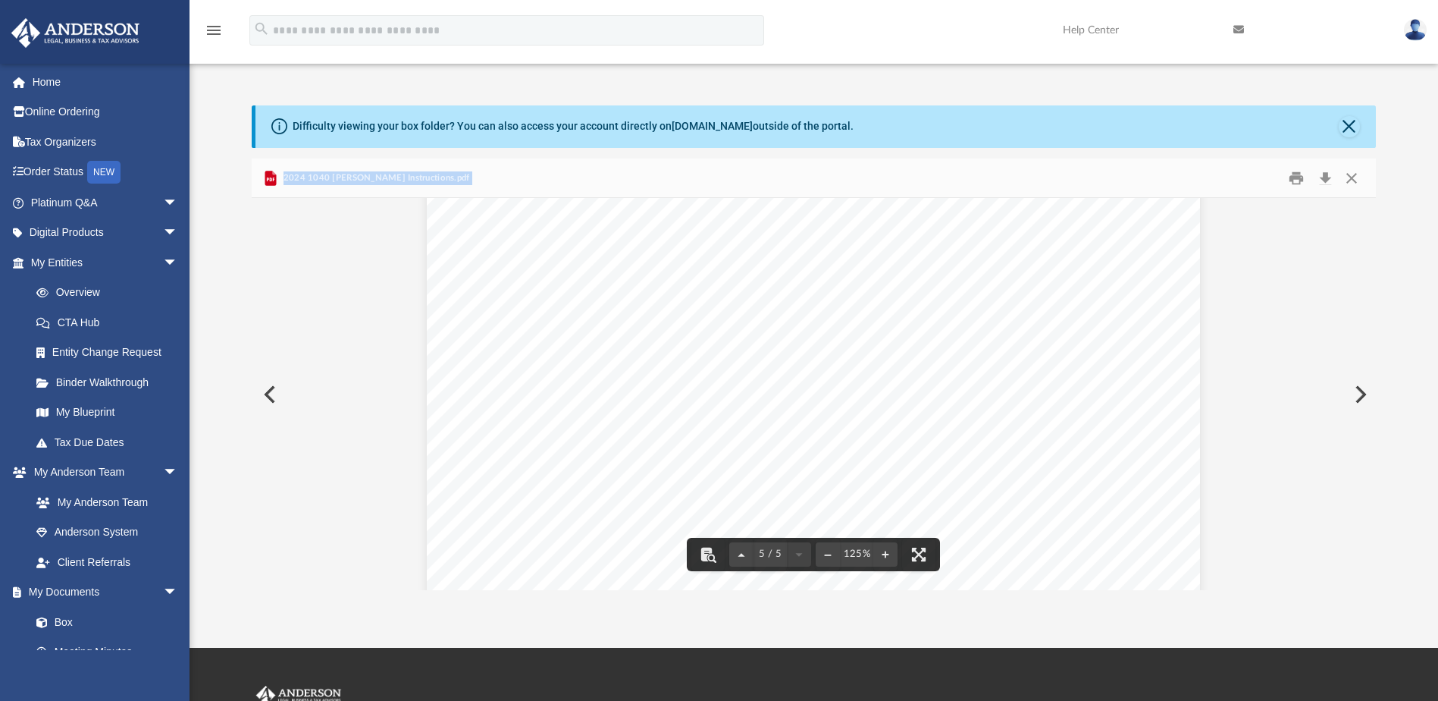
scroll to position [4423, 0]
click at [1351, 174] on button "Close" at bounding box center [1351, 178] width 27 height 24
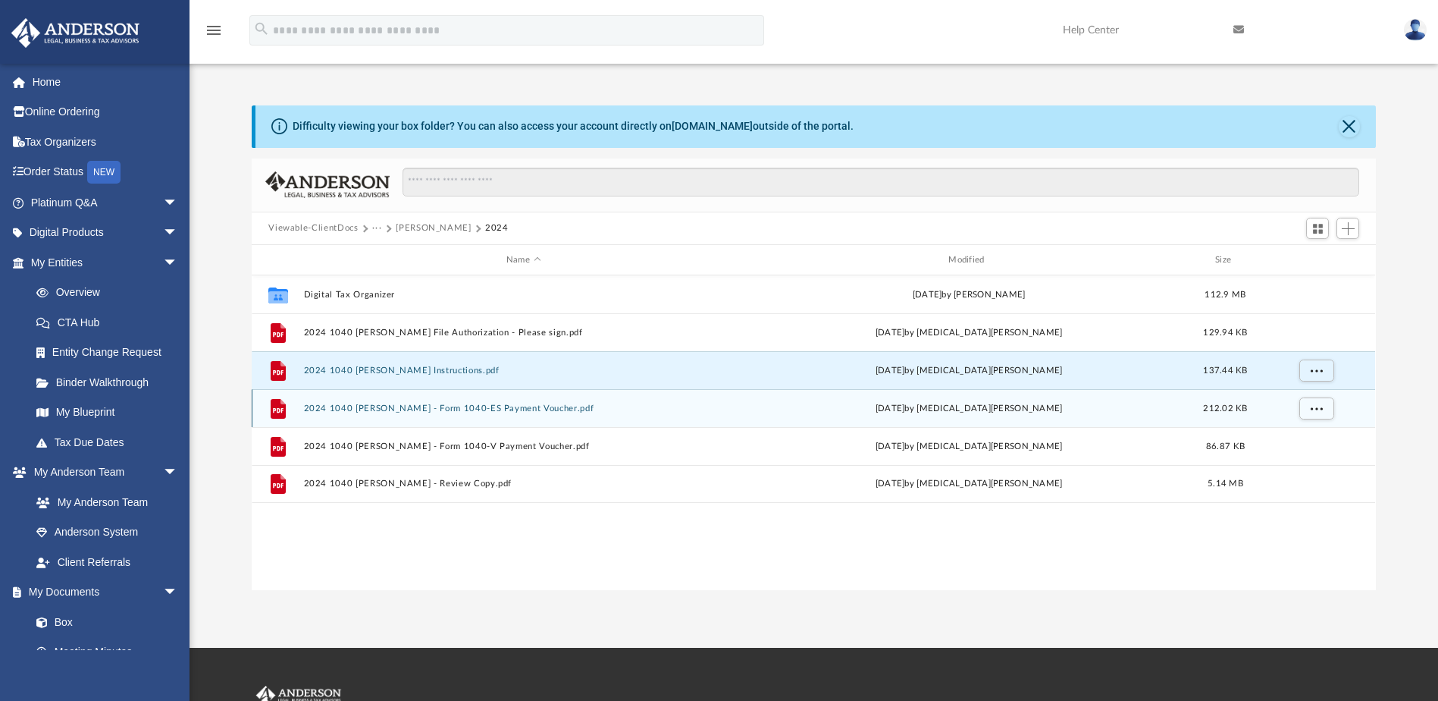
click at [531, 406] on button "2024 1040 [PERSON_NAME] - Form 1040-ES Payment Voucher.pdf" at bounding box center [523, 408] width 439 height 10
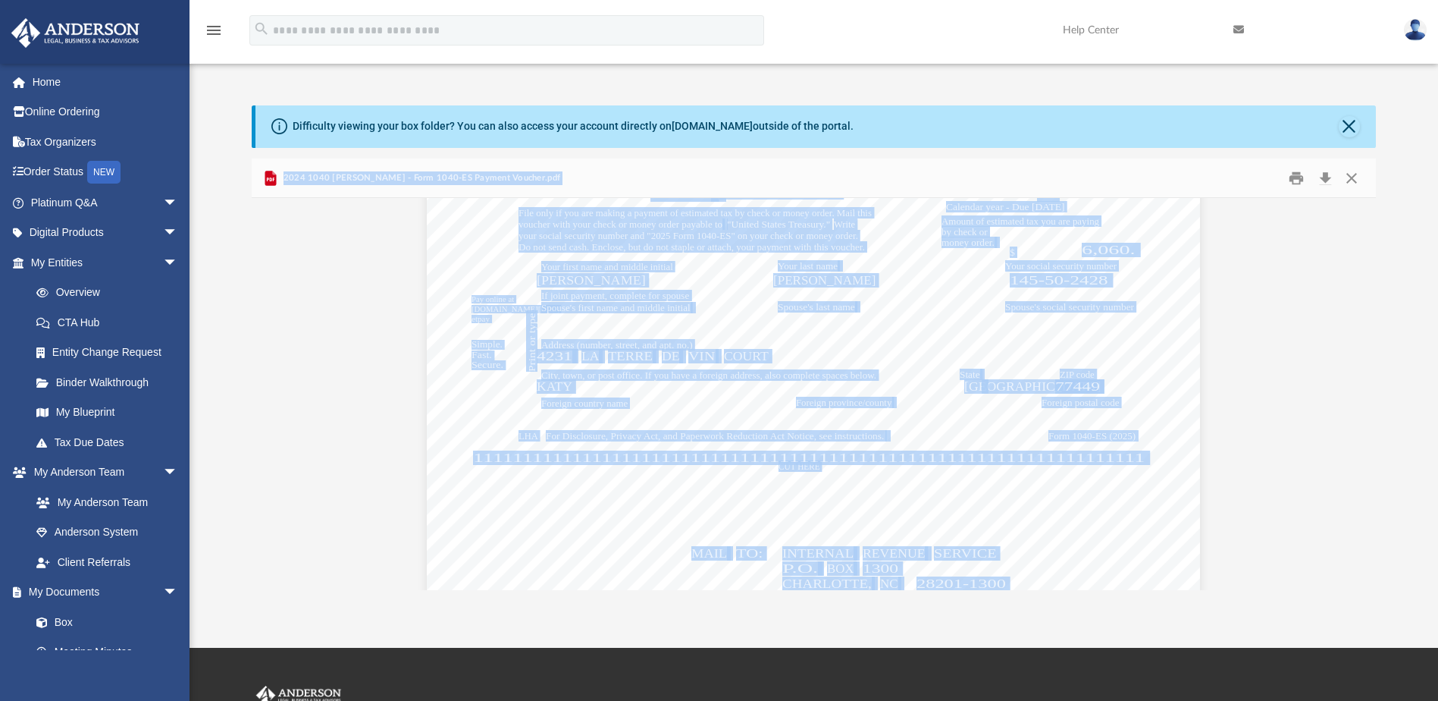
scroll to position [3134, 0]
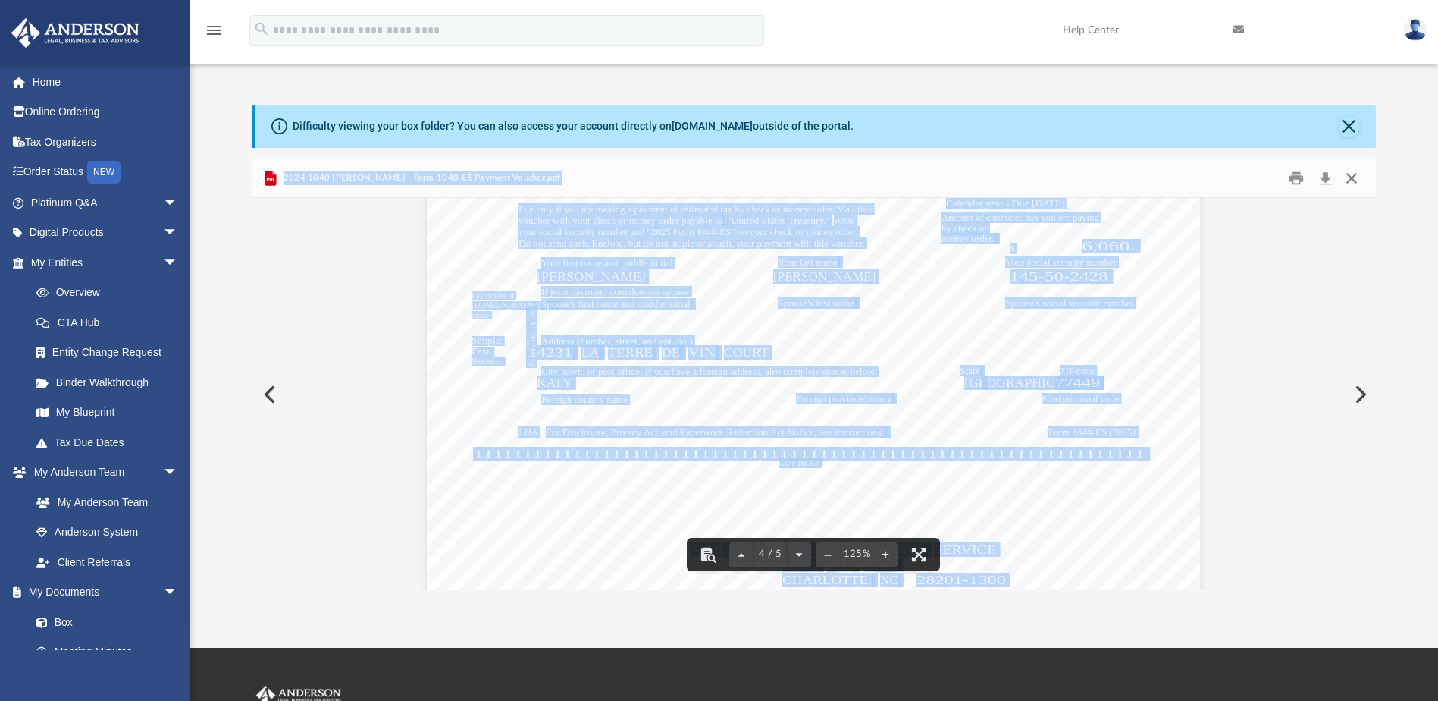
click at [1350, 173] on button "Close" at bounding box center [1351, 178] width 27 height 24
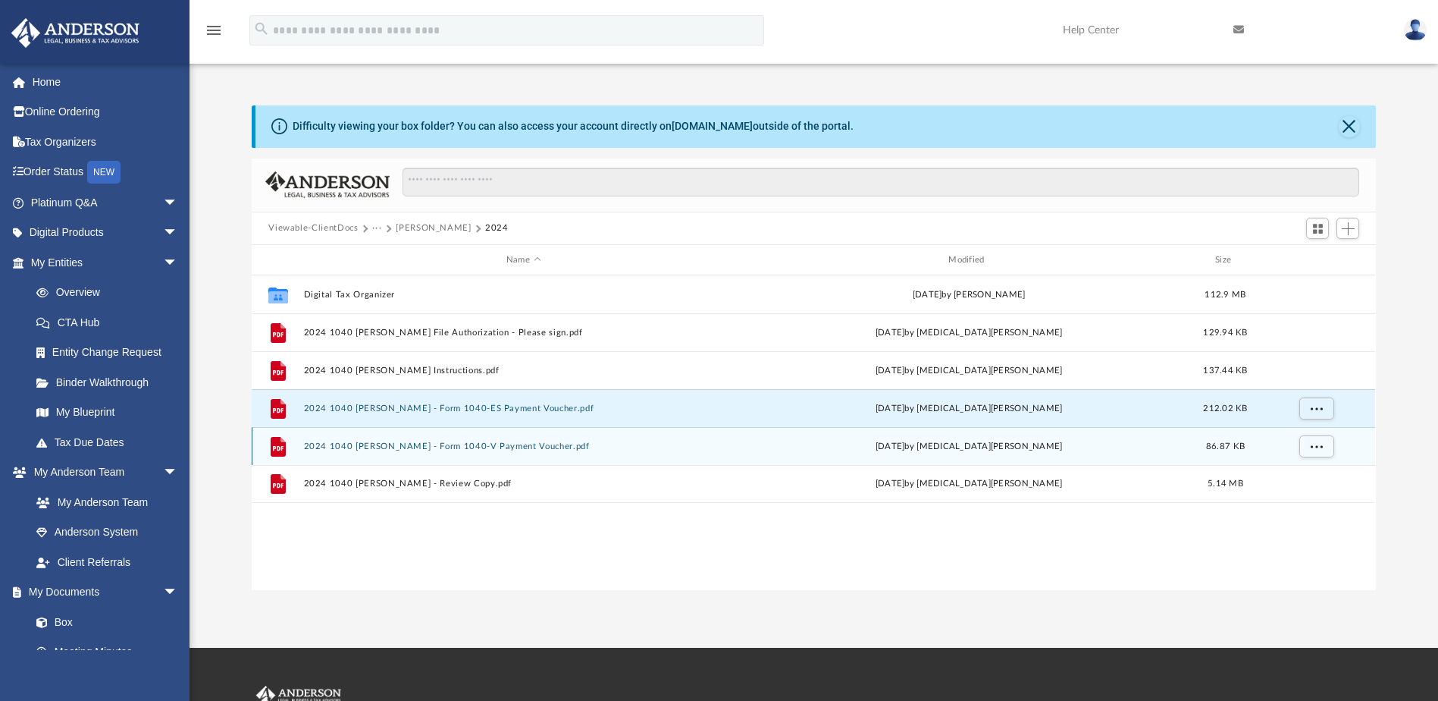
click at [521, 440] on div "File 2024 1040 [PERSON_NAME] - Form 1040-V Payment Voucher.pdf [DATE] by [MEDIC…" at bounding box center [814, 446] width 1124 height 38
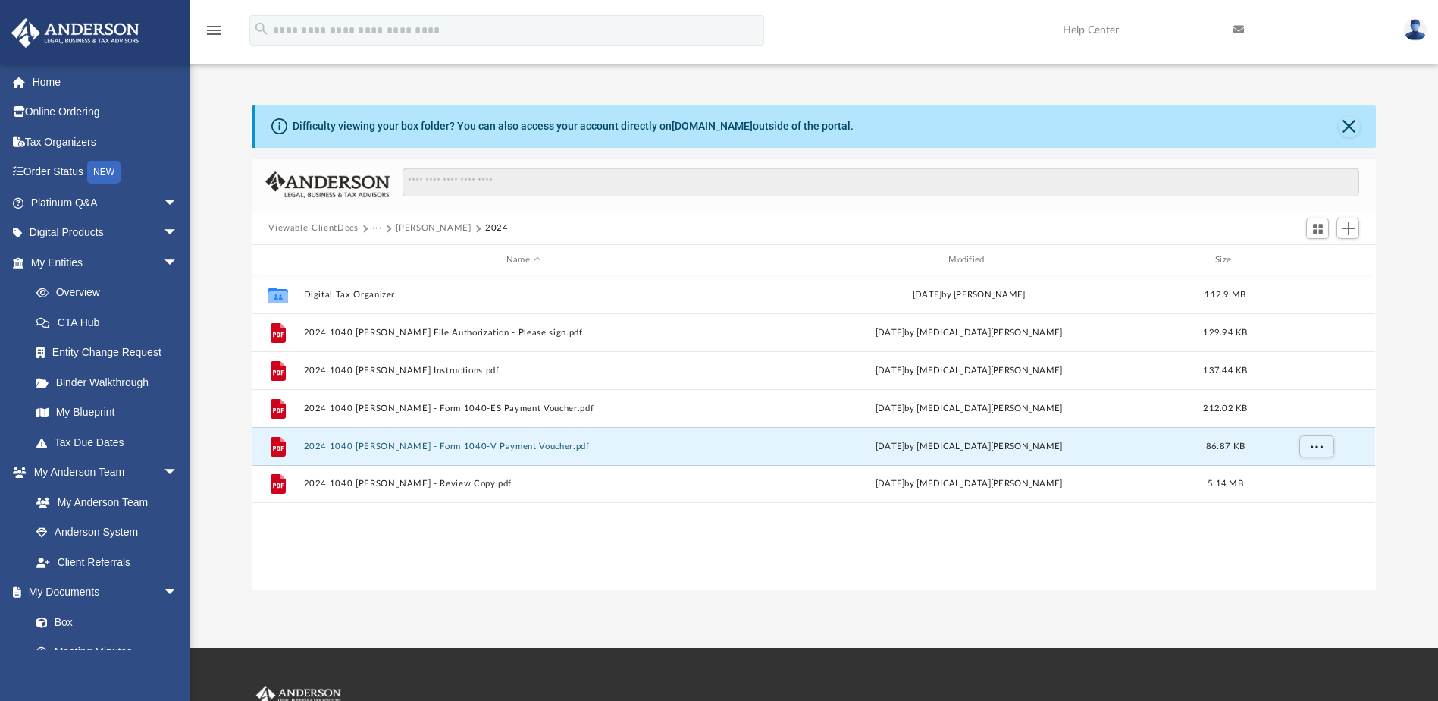
click at [521, 440] on div "File 2024 1040 [PERSON_NAME] - Form 1040-V Payment Voucher.pdf [DATE] by [MEDIC…" at bounding box center [814, 446] width 1124 height 38
drag, startPoint x: 521, startPoint y: 440, endPoint x: 602, endPoint y: 437, distance: 81.2
click at [602, 437] on div "File 2024 1040 [PERSON_NAME] - Form 1040-V Payment Voucher.pdf [DATE] by [MEDIC…" at bounding box center [814, 446] width 1124 height 38
click at [616, 451] on button "2024 1040 [PERSON_NAME] - Form 1040-V Payment Voucher.pdf" at bounding box center [523, 446] width 439 height 10
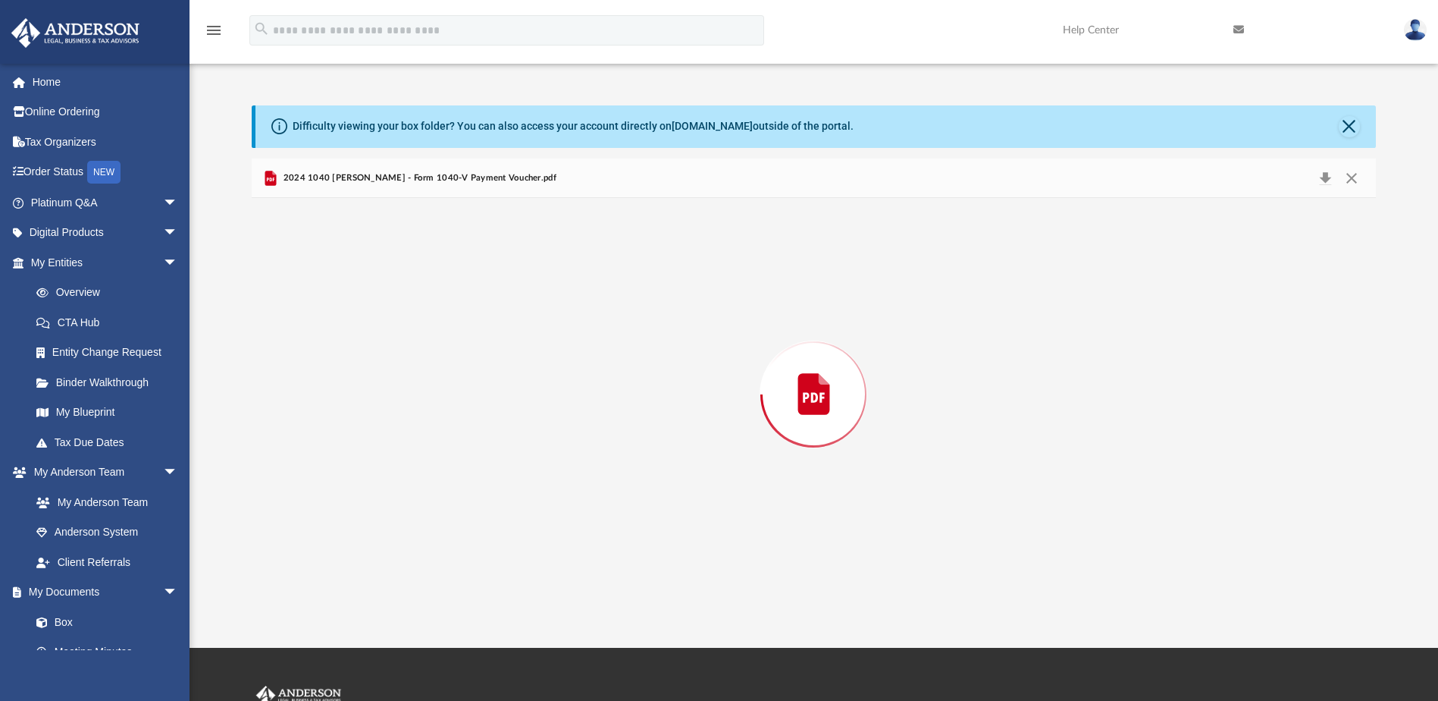
click at [616, 451] on div "Preview" at bounding box center [814, 393] width 1124 height 391
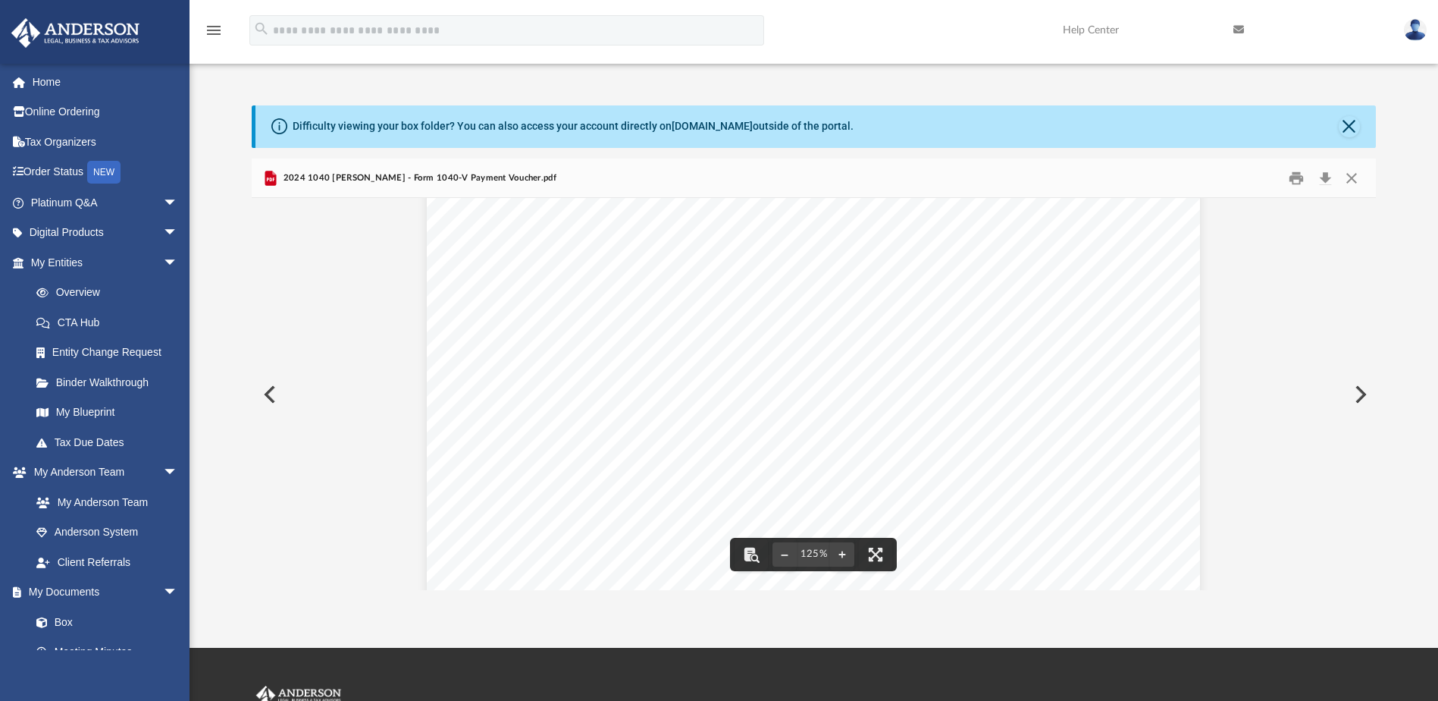
scroll to position [0, 0]
click at [1353, 175] on button "Close" at bounding box center [1351, 178] width 27 height 24
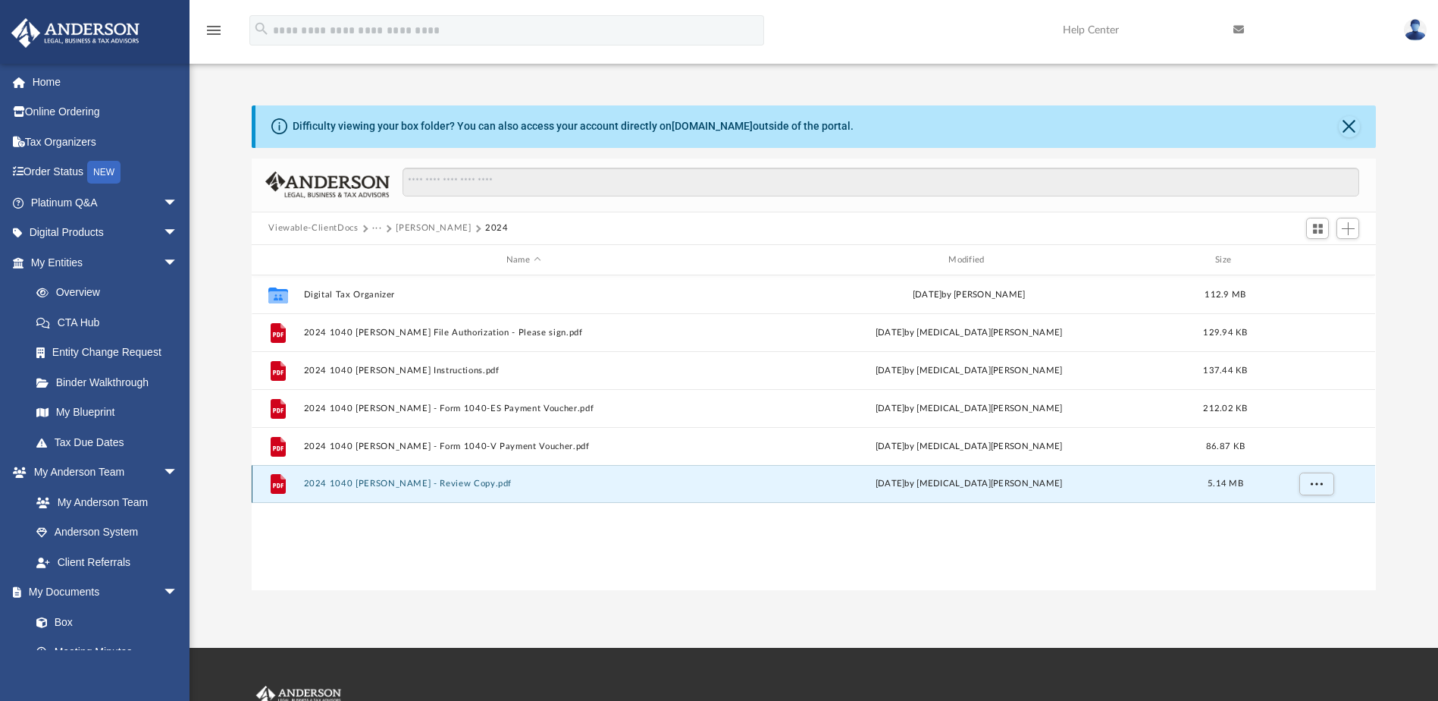
click at [485, 479] on button "2024 1040 [PERSON_NAME] - Review Copy.pdf" at bounding box center [523, 484] width 439 height 10
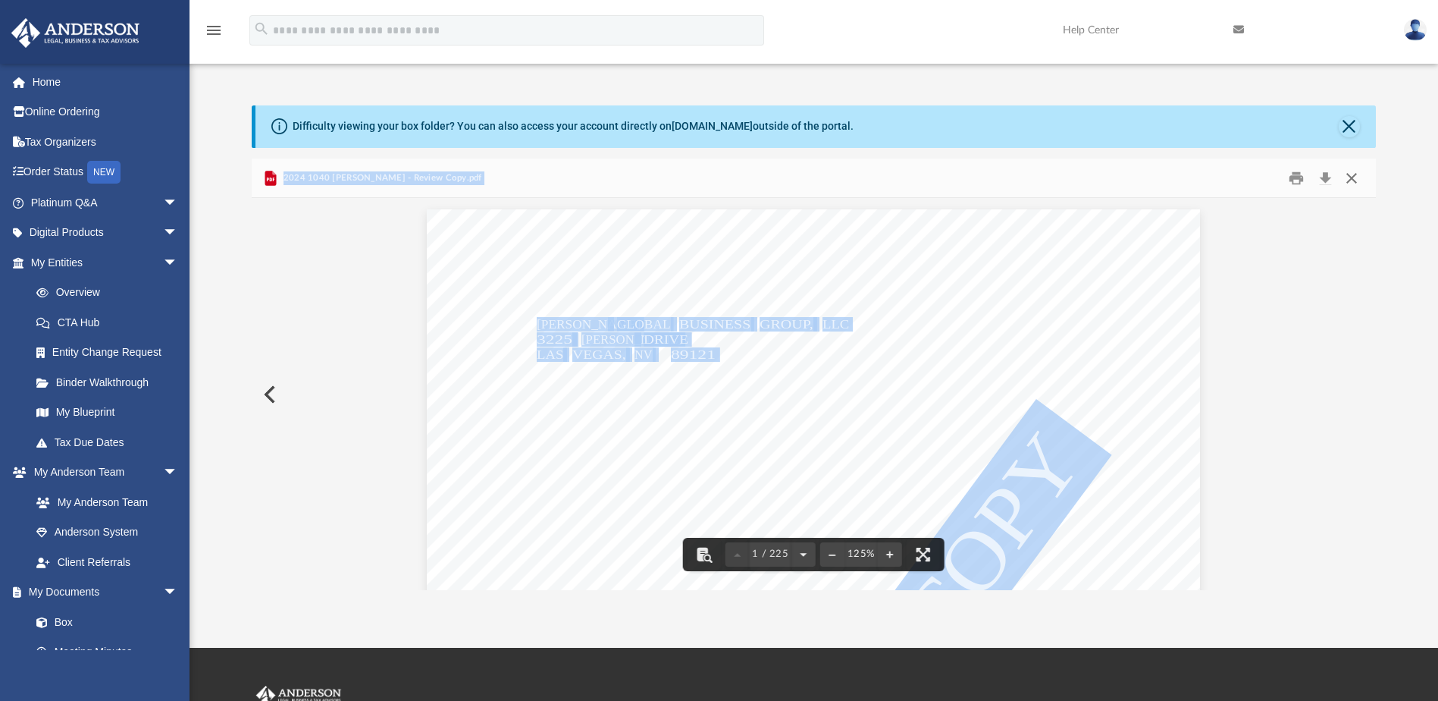
click at [1349, 174] on button "Close" at bounding box center [1351, 178] width 27 height 24
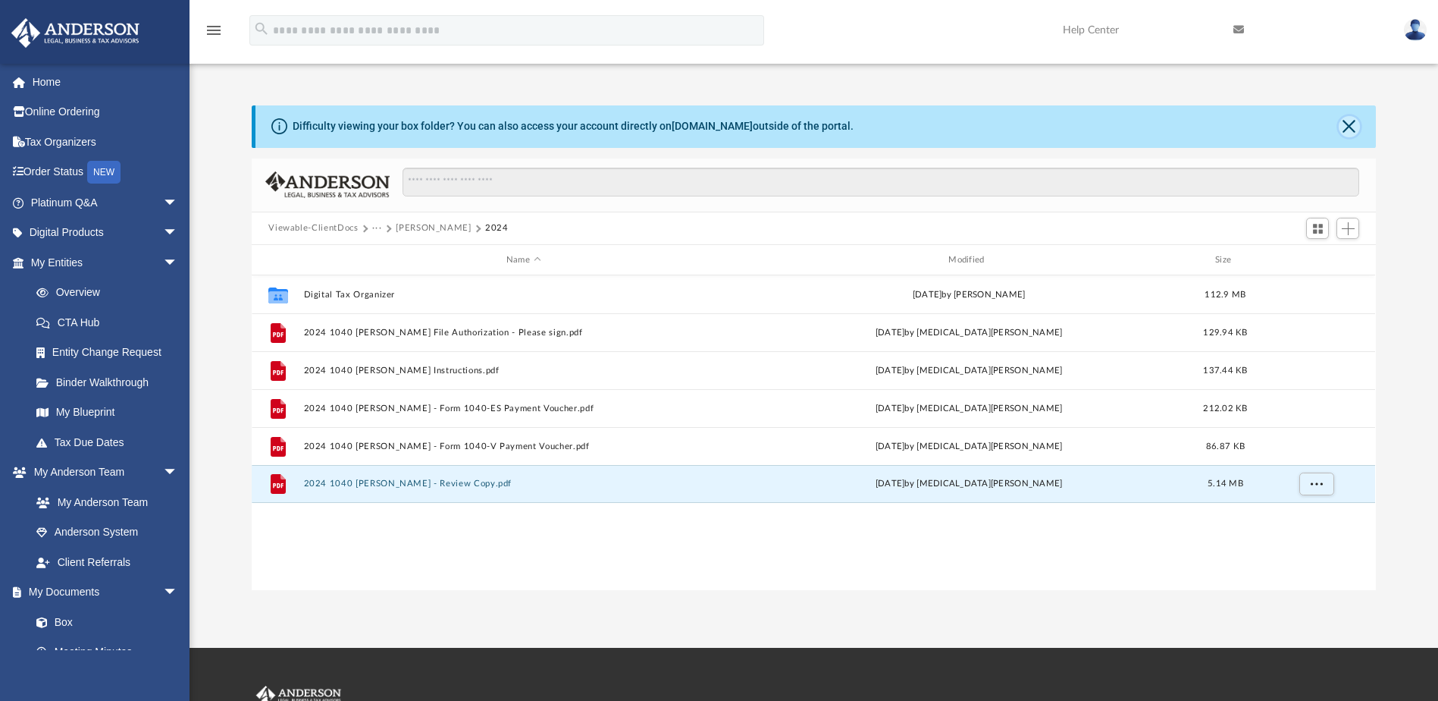
click at [1349, 128] on button "Close" at bounding box center [1349, 126] width 21 height 21
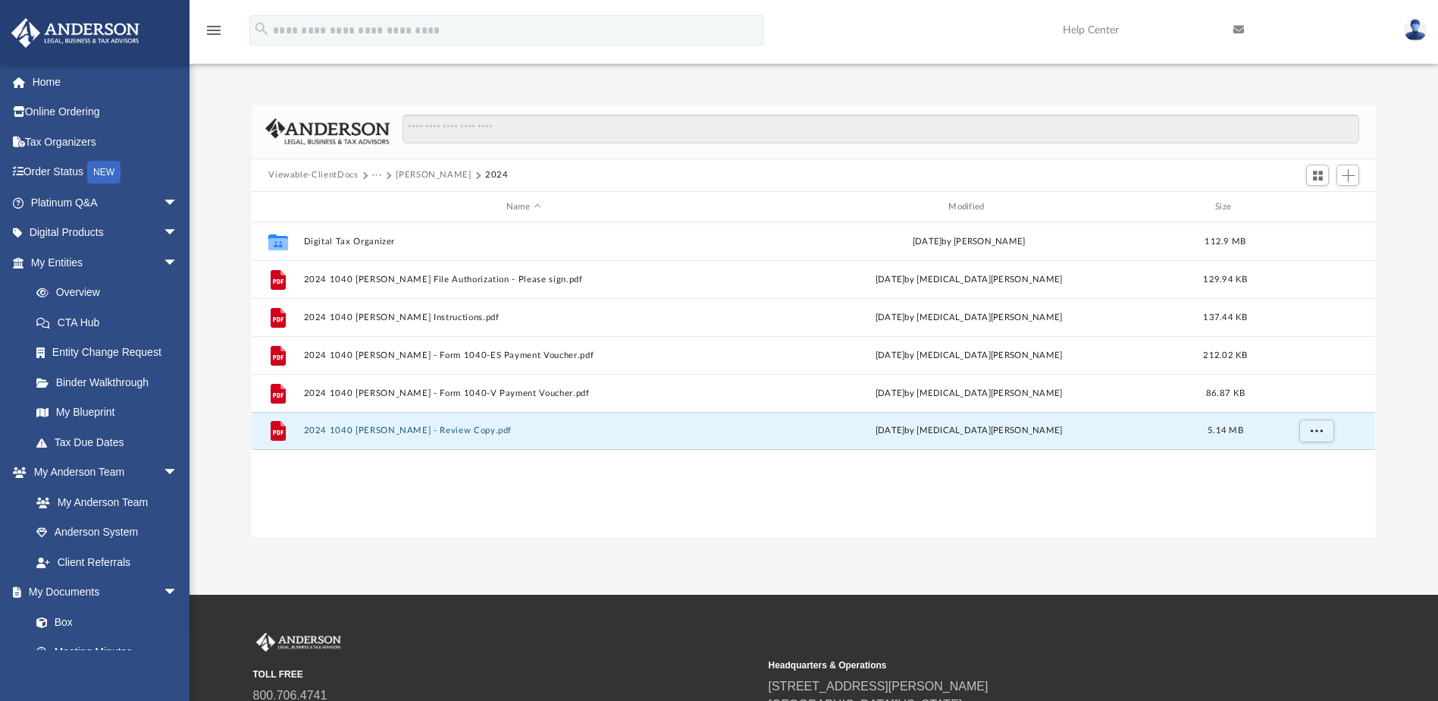
click at [1413, 30] on img at bounding box center [1415, 30] width 23 height 22
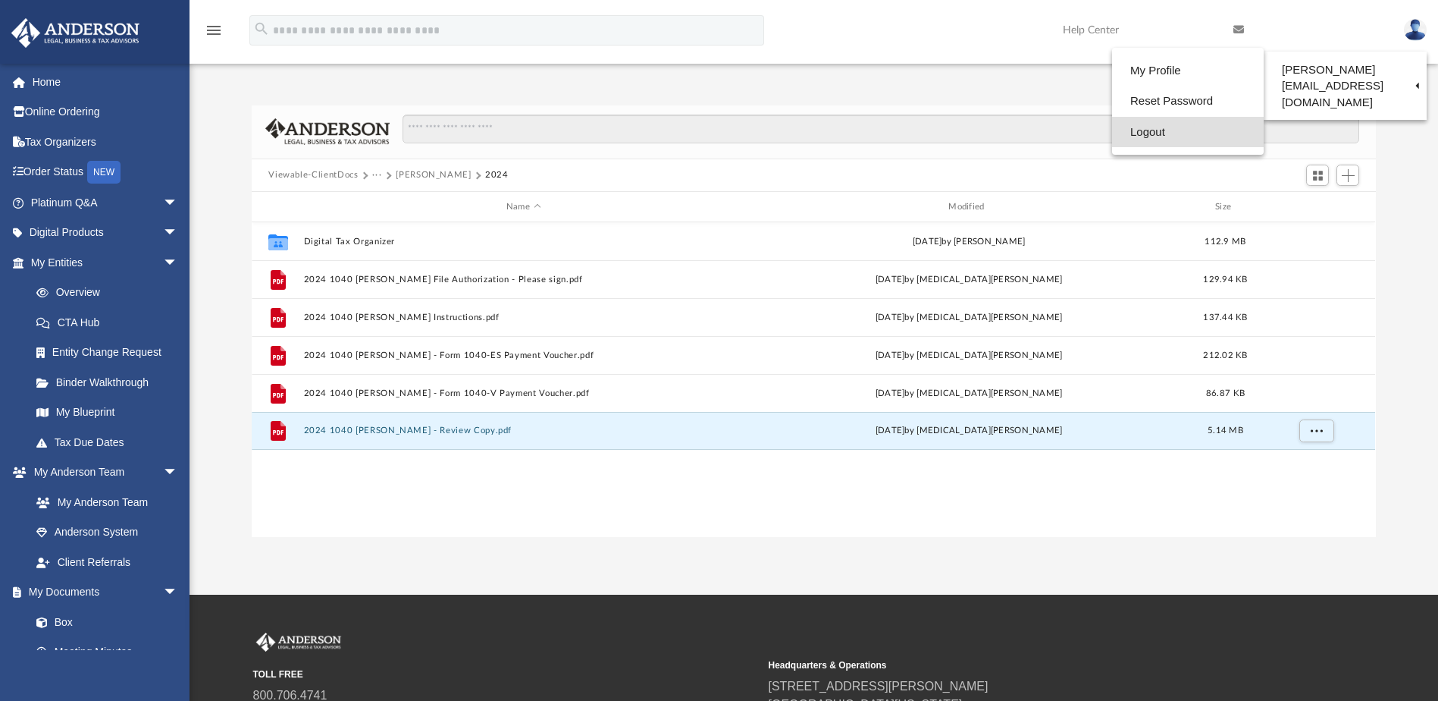
click at [1112, 129] on link "Logout" at bounding box center [1188, 132] width 152 height 31
